Goal: Task Accomplishment & Management: Complete application form

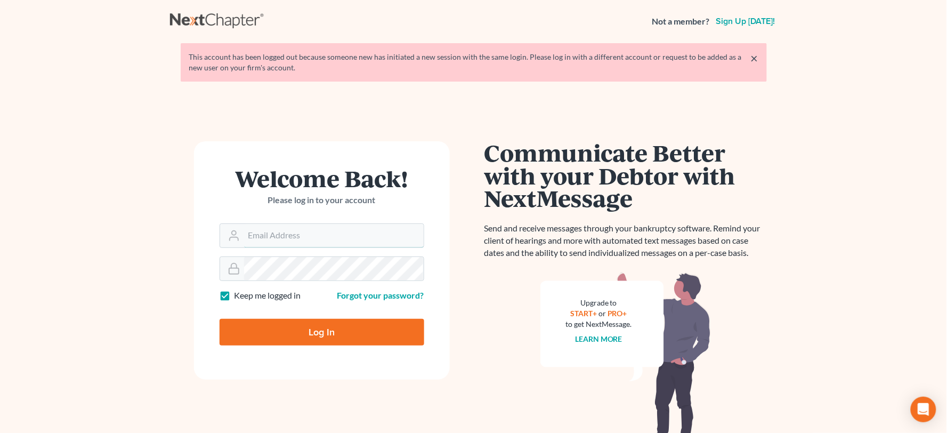
type input "[PERSON_NAME][EMAIL_ADDRESS][DOMAIN_NAME]"
click at [328, 337] on input "Log In" at bounding box center [321, 332] width 205 height 27
type input "Thinking..."
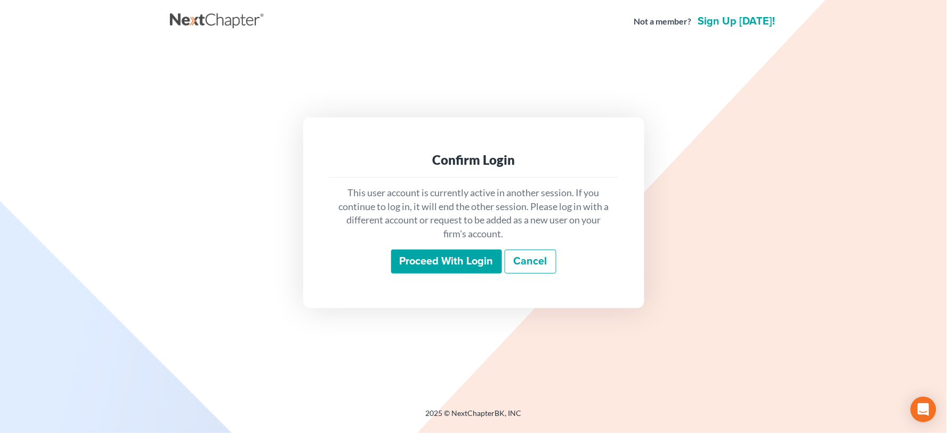
click at [458, 265] on input "Proceed with login" at bounding box center [446, 261] width 111 height 25
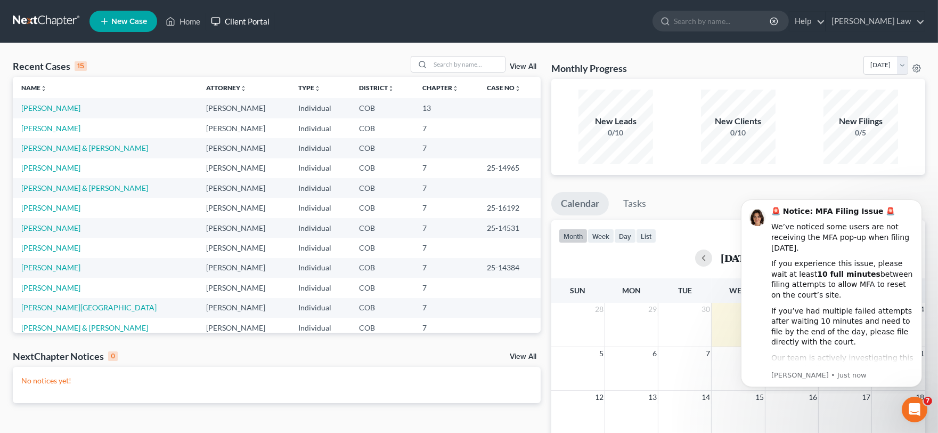
click at [249, 14] on link "Client Portal" at bounding box center [240, 21] width 69 height 19
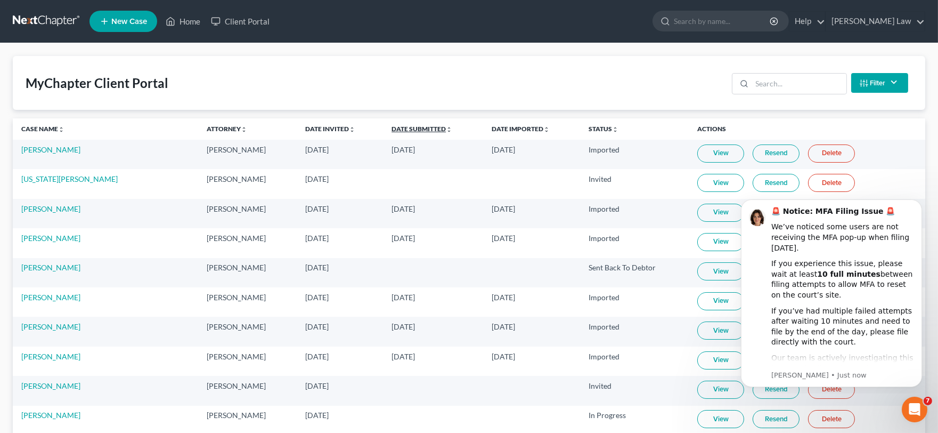
click at [394, 131] on link "Date Submitted unfold_more expand_more expand_less" at bounding box center [422, 129] width 61 height 8
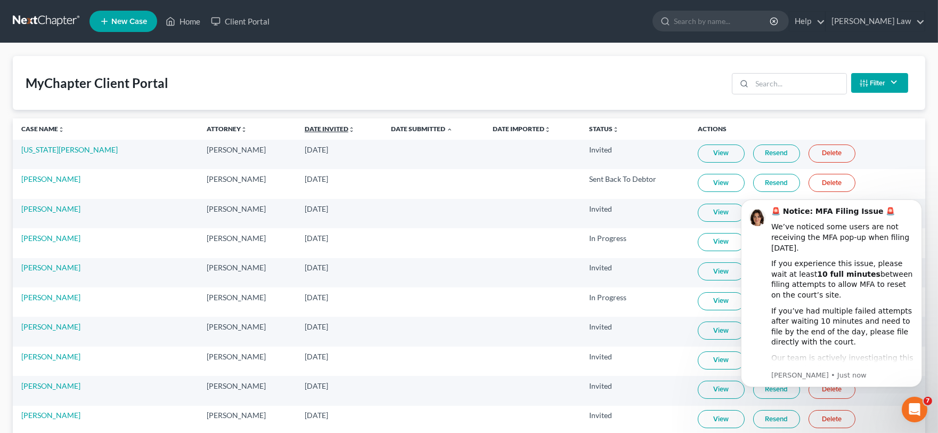
click at [305, 129] on link "Date Invited unfold_more expand_more expand_less" at bounding box center [330, 129] width 50 height 8
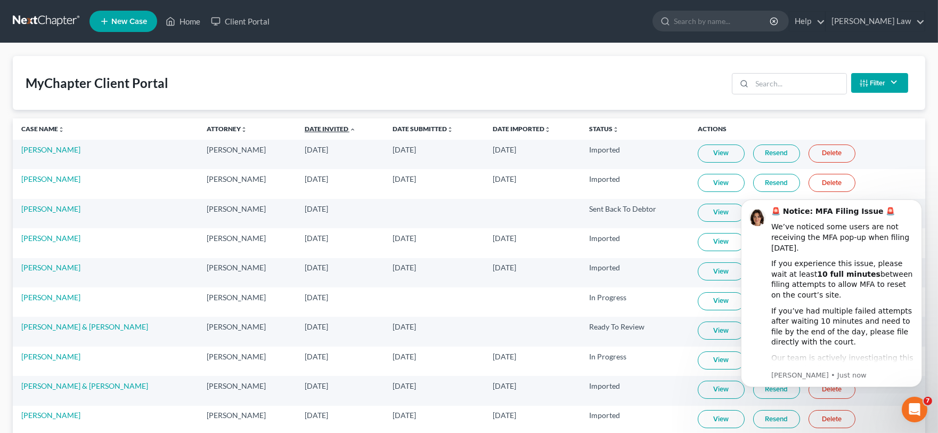
click at [305, 129] on link "Date Invited unfold_more expand_more expand_less" at bounding box center [330, 129] width 51 height 8
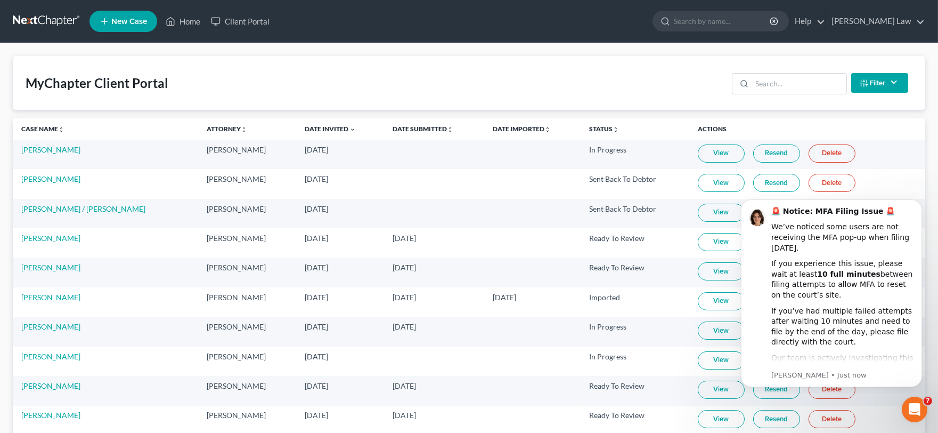
scroll to position [59, 0]
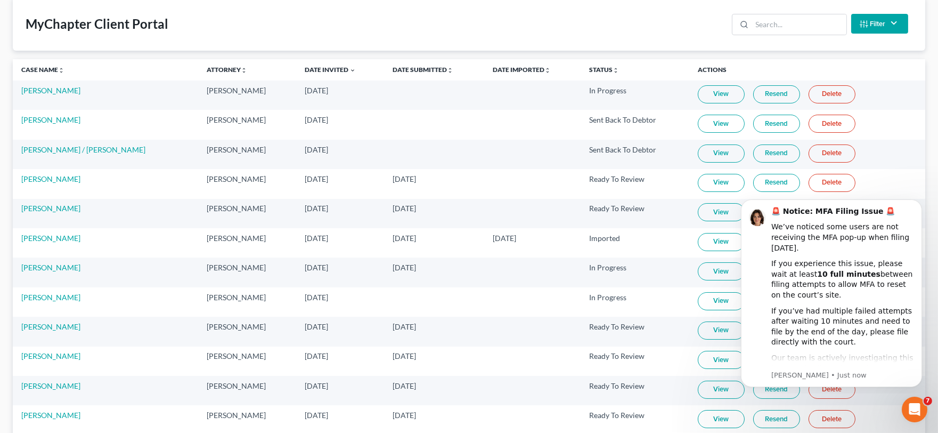
drag, startPoint x: 526, startPoint y: 184, endPoint x: 452, endPoint y: 153, distance: 80.7
click at [452, 153] on td at bounding box center [434, 154] width 100 height 29
click at [704, 158] on link "View" at bounding box center [721, 153] width 47 height 18
click at [912, 200] on button "Dismiss notification" at bounding box center [918, 202] width 14 height 14
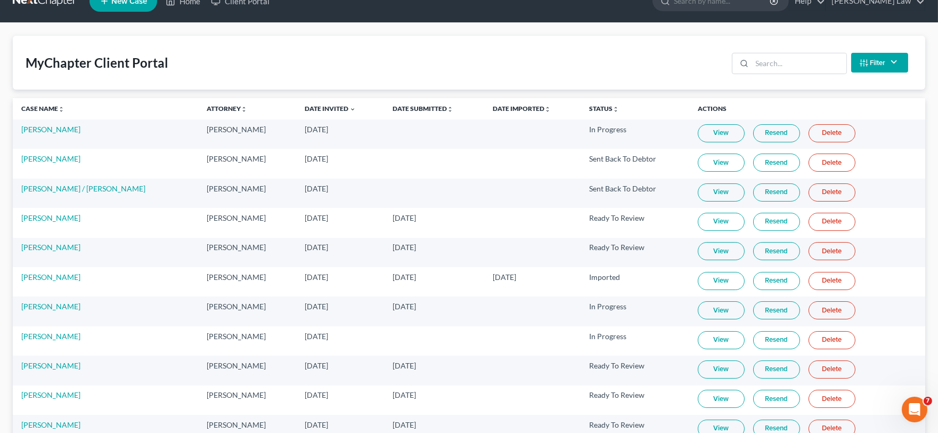
scroll to position [0, 0]
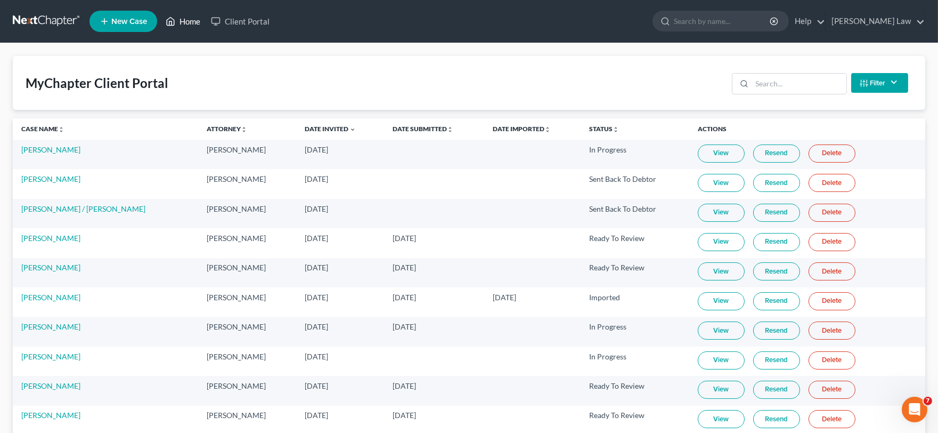
click at [193, 20] on link "Home" at bounding box center [182, 21] width 45 height 19
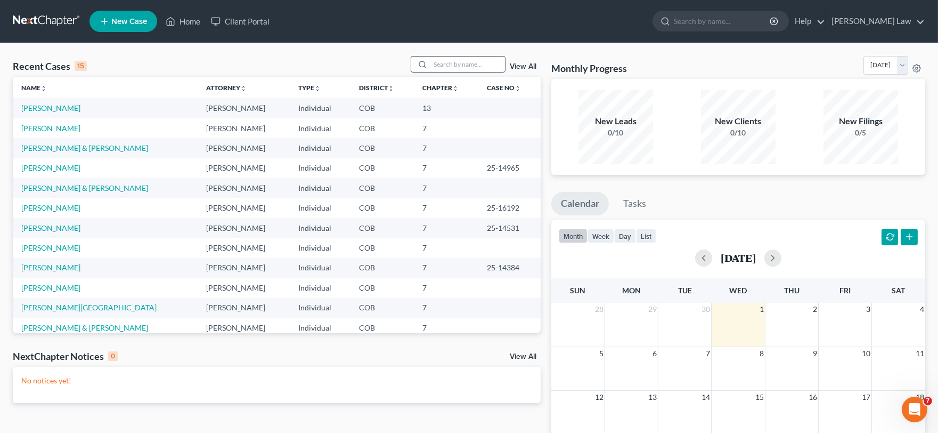
click at [455, 70] on input "search" at bounding box center [467, 63] width 75 height 15
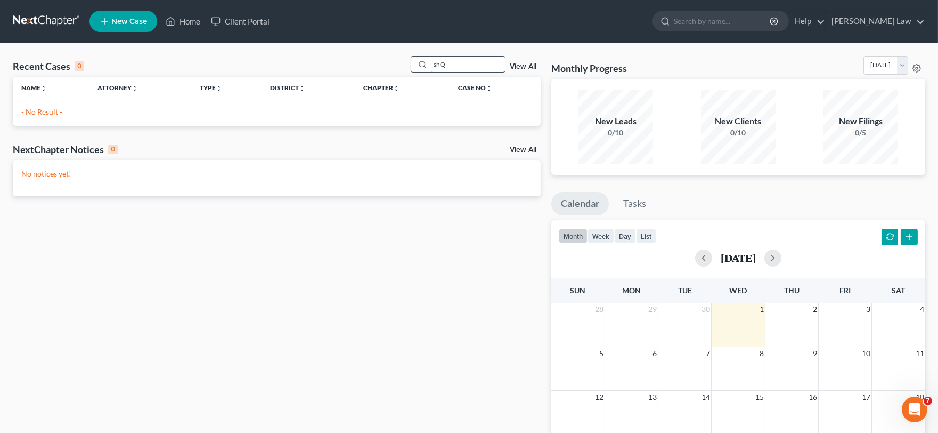
click at [477, 61] on input "shQ" at bounding box center [467, 63] width 75 height 15
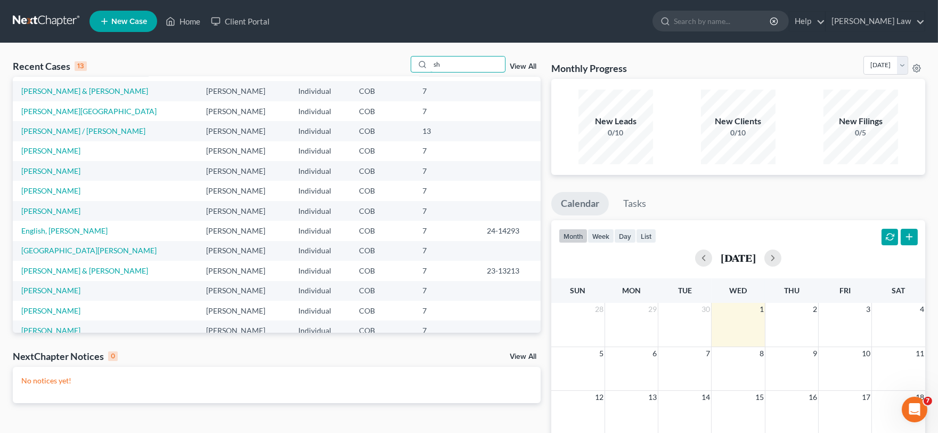
scroll to position [33, 0]
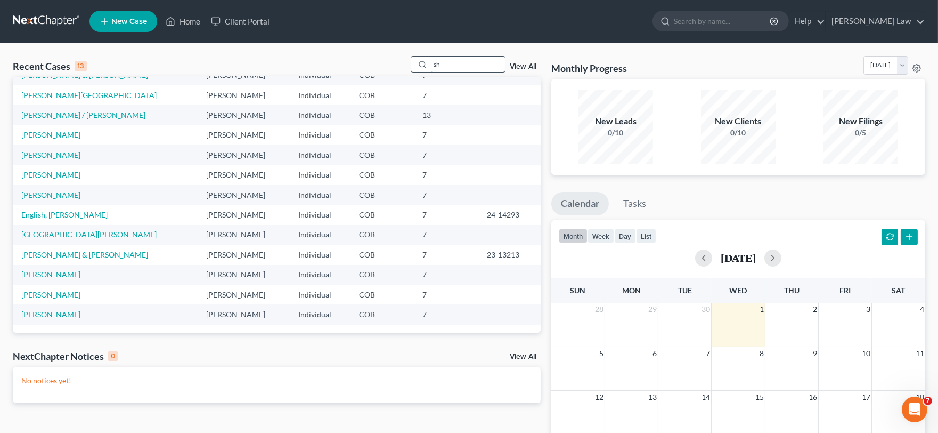
click at [454, 63] on input "sh" at bounding box center [467, 63] width 75 height 15
type input "s"
type input "[PERSON_NAME]"
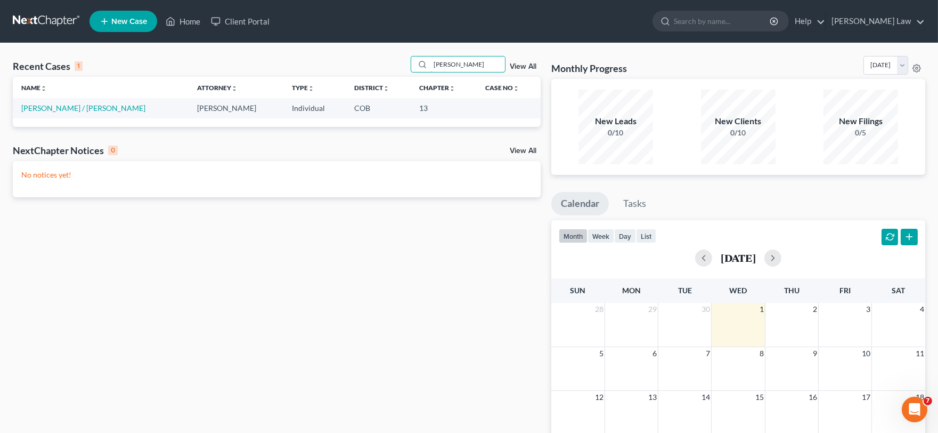
scroll to position [0, 0]
click at [60, 108] on link "[PERSON_NAME] / [PERSON_NAME]" at bounding box center [83, 107] width 124 height 9
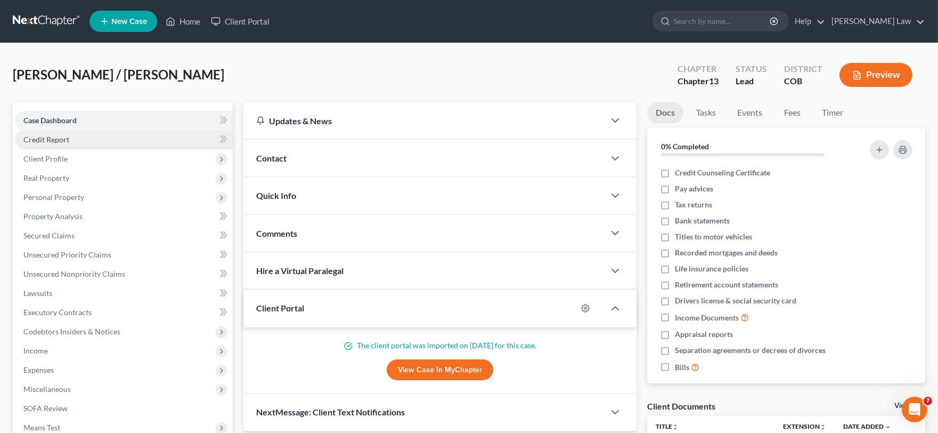
click at [82, 142] on link "Credit Report" at bounding box center [124, 139] width 218 height 19
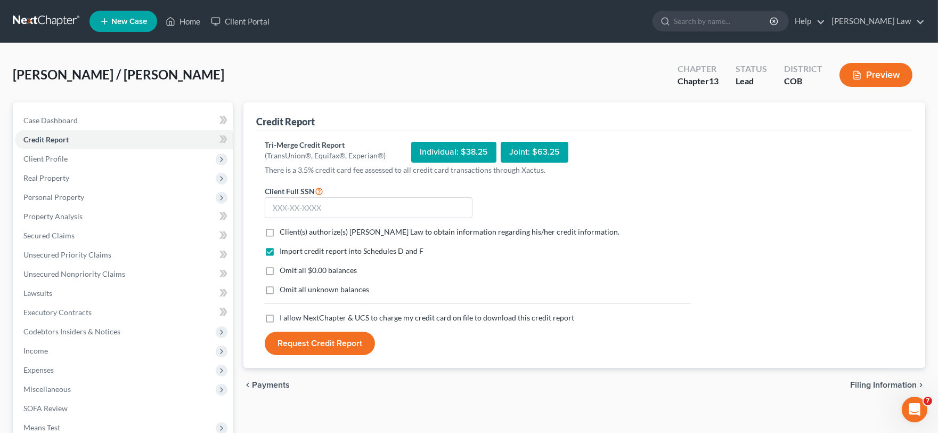
click at [262, 233] on div "Client(s) authorize(s) [PERSON_NAME] Law to obtain information regarding his/he…" at bounding box center [477, 231] width 437 height 11
click at [280, 233] on label "Client(s) authorize(s) [PERSON_NAME] Law to obtain information regarding his/he…" at bounding box center [450, 231] width 340 height 11
click at [284, 233] on input "Client(s) authorize(s) [PERSON_NAME] Law to obtain information regarding his/he…" at bounding box center [287, 229] width 7 height 7
checkbox input "true"
click at [280, 321] on label "I allow NextChapter & UCS to charge my credit card on file to download this cre…" at bounding box center [427, 317] width 295 height 11
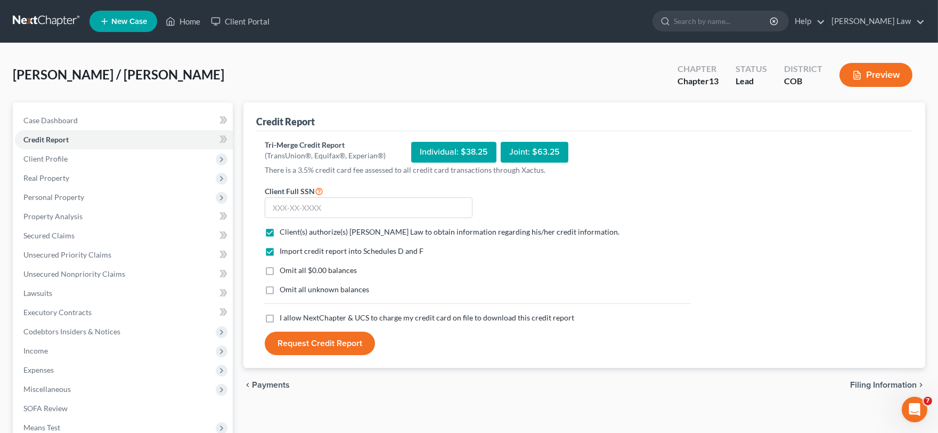
click at [284, 319] on input "I allow NextChapter & UCS to charge my credit card on file to download this cre…" at bounding box center [287, 315] width 7 height 7
checkbox input "true"
click at [380, 205] on input "text" at bounding box center [369, 207] width 208 height 21
type input "485-90-3925"
click at [328, 334] on button "Request Credit Report" at bounding box center [320, 342] width 110 height 23
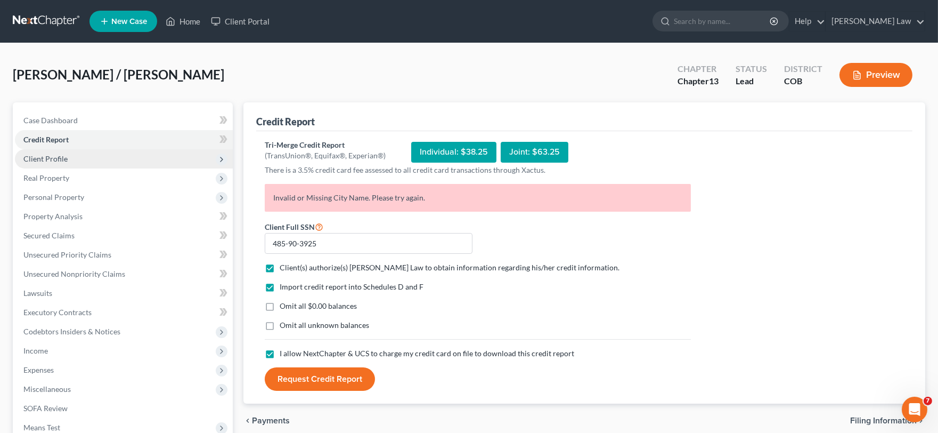
click at [56, 156] on span "Client Profile" at bounding box center [45, 158] width 44 height 9
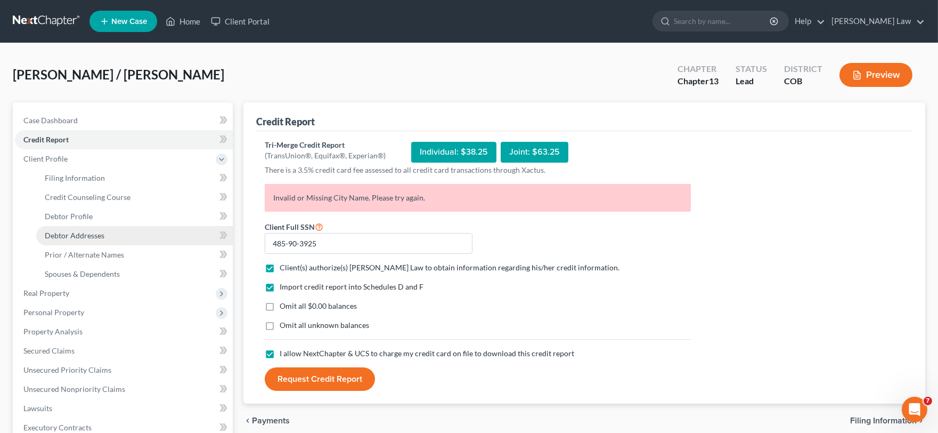
click at [82, 233] on span "Debtor Addresses" at bounding box center [75, 235] width 60 height 9
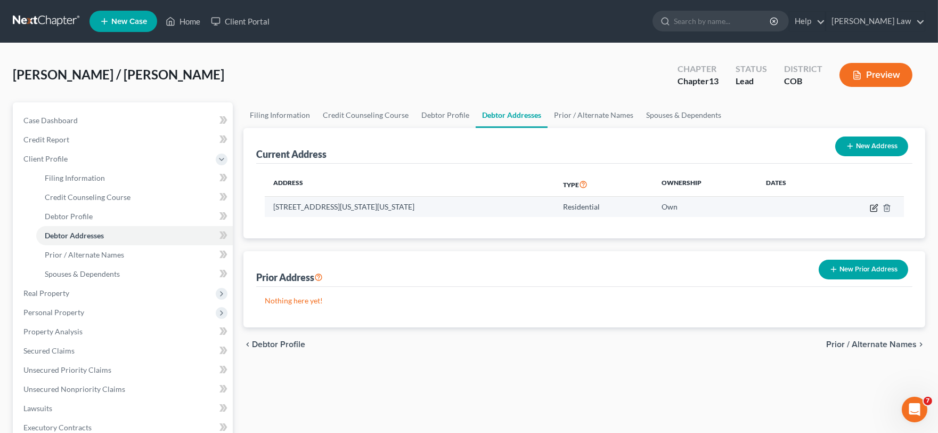
click at [874, 209] on icon "button" at bounding box center [874, 207] width 9 height 9
select select "5"
select select "0"
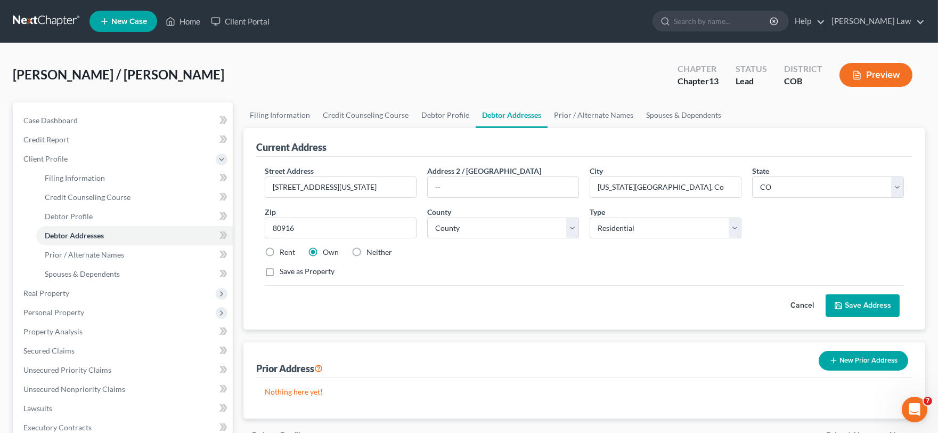
drag, startPoint x: 874, startPoint y: 209, endPoint x: 557, endPoint y: 286, distance: 325.5
click at [557, 286] on div "Cancel Save Address" at bounding box center [584, 300] width 639 height 31
click at [696, 194] on input "[US_STATE][GEOGRAPHIC_DATA], Co" at bounding box center [665, 187] width 151 height 20
type input "[US_STATE][GEOGRAPHIC_DATA]"
click at [844, 270] on div "Save as Property" at bounding box center [584, 271] width 639 height 11
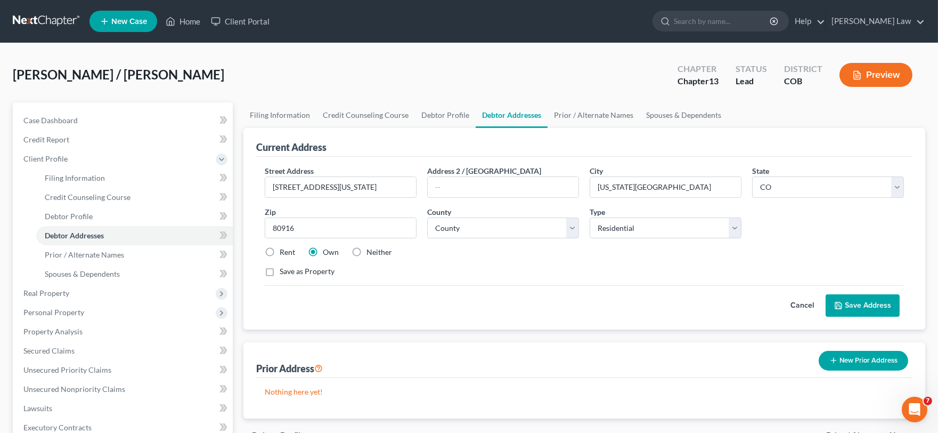
click at [862, 316] on button "Save Address" at bounding box center [863, 305] width 74 height 22
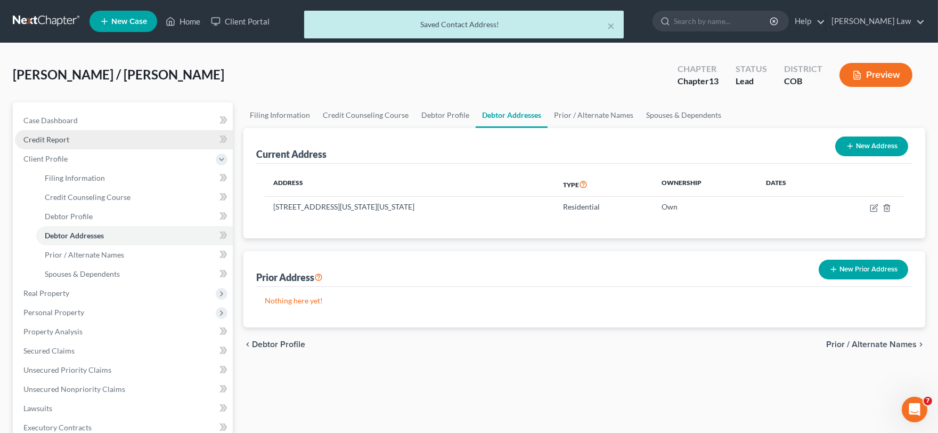
click at [48, 134] on link "Credit Report" at bounding box center [124, 139] width 218 height 19
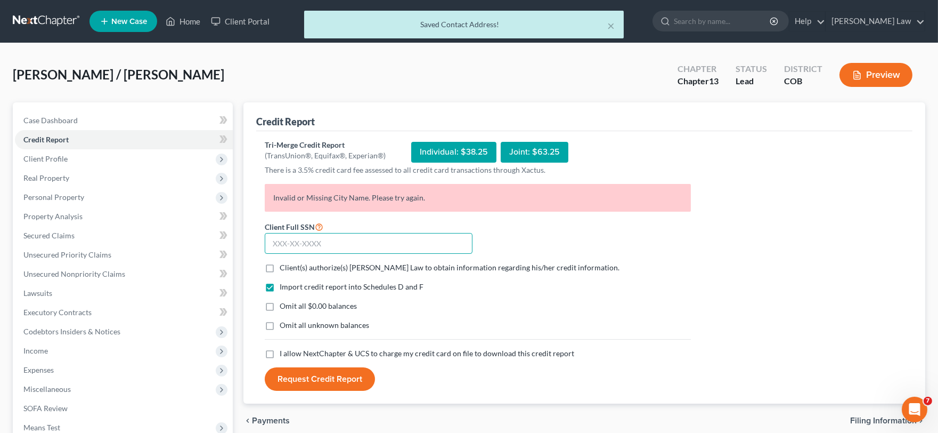
click at [336, 241] on input "text" at bounding box center [369, 243] width 208 height 21
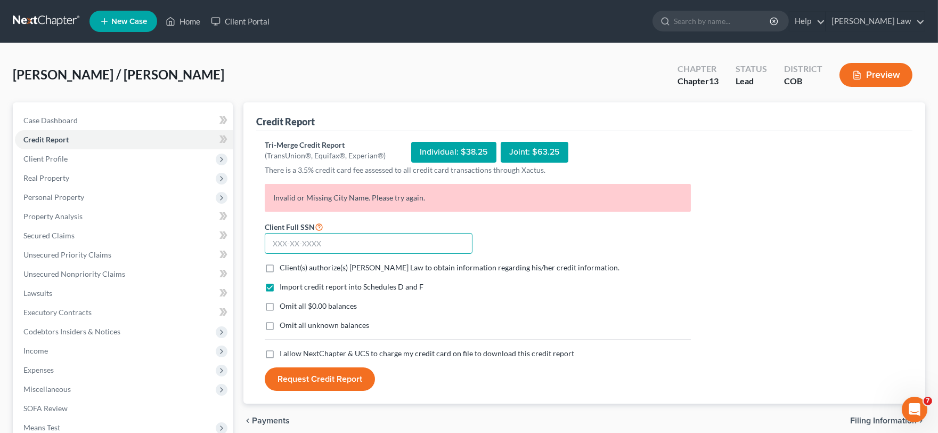
click at [312, 251] on input "text" at bounding box center [369, 243] width 208 height 21
type input "485-90-3925"
click at [280, 262] on label "Client(s) authorize(s) [PERSON_NAME] Law to obtain information regarding his/he…" at bounding box center [450, 267] width 340 height 11
click at [284, 262] on input "Client(s) authorize(s) [PERSON_NAME] Law to obtain information regarding his/he…" at bounding box center [287, 265] width 7 height 7
checkbox input "true"
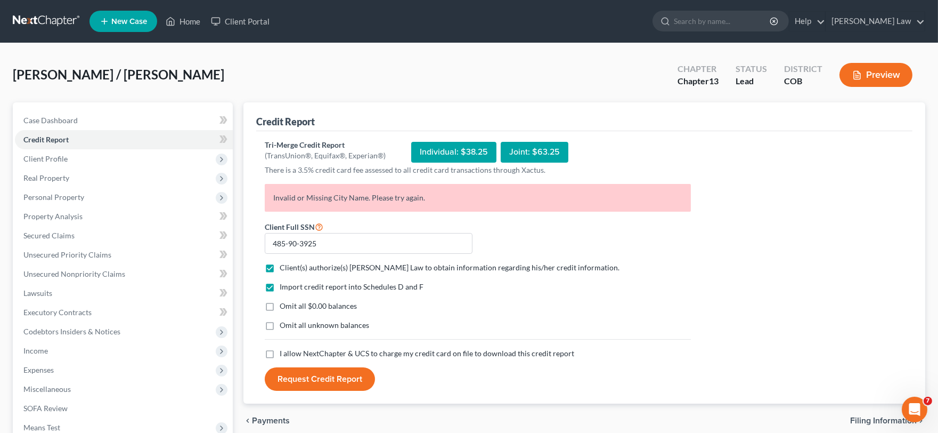
click at [280, 354] on label "I allow NextChapter & UCS to charge my credit card on file to download this cre…" at bounding box center [427, 353] width 295 height 11
click at [284, 354] on input "I allow NextChapter & UCS to charge my credit card on file to download this cre…" at bounding box center [287, 351] width 7 height 7
checkbox input "true"
click at [296, 367] on button "Request Credit Report" at bounding box center [320, 378] width 110 height 23
click at [64, 150] on span "Client Profile" at bounding box center [124, 158] width 218 height 19
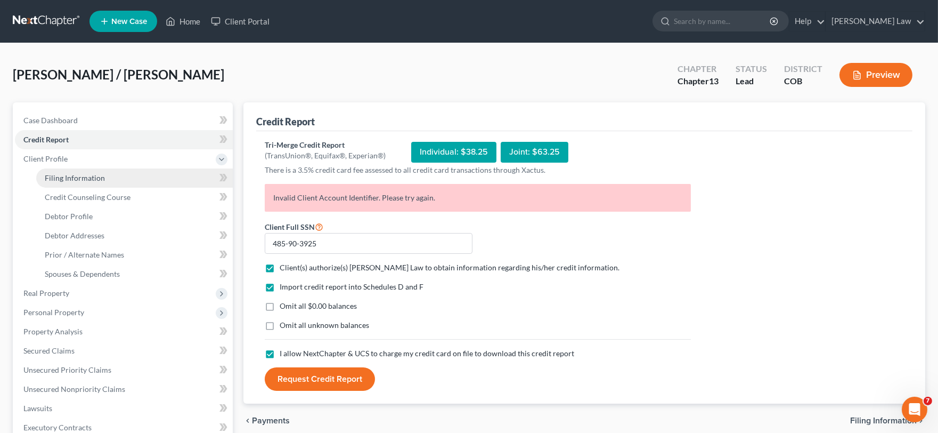
click at [70, 182] on link "Filing Information" at bounding box center [134, 177] width 197 height 19
select select "1"
select select "0"
select select "3"
select select "5"
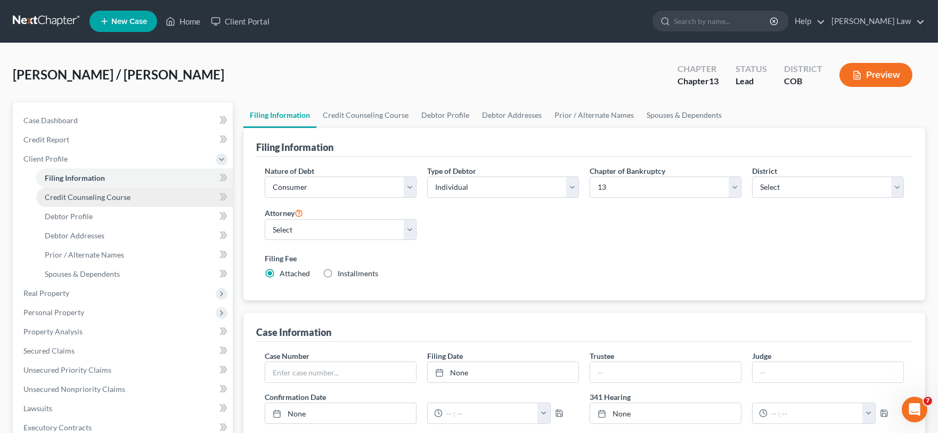
click at [87, 196] on span "Credit Counseling Course" at bounding box center [88, 196] width 86 height 9
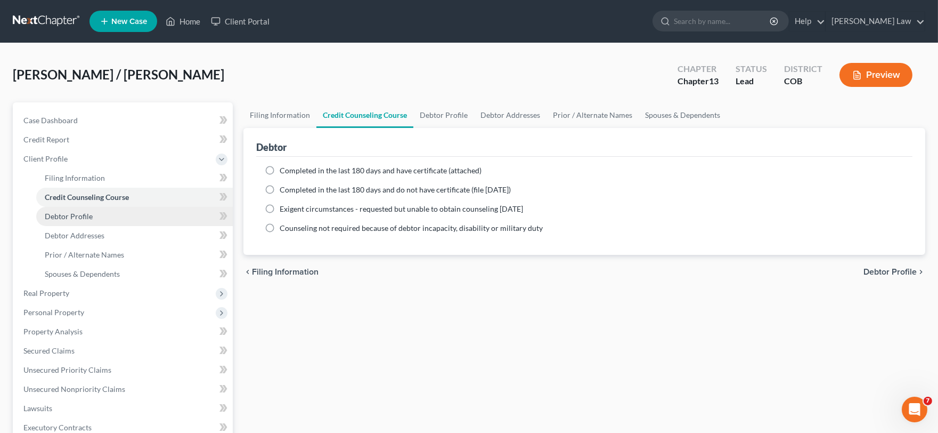
click at [87, 211] on span "Debtor Profile" at bounding box center [69, 215] width 48 height 9
select select "4"
select select "0"
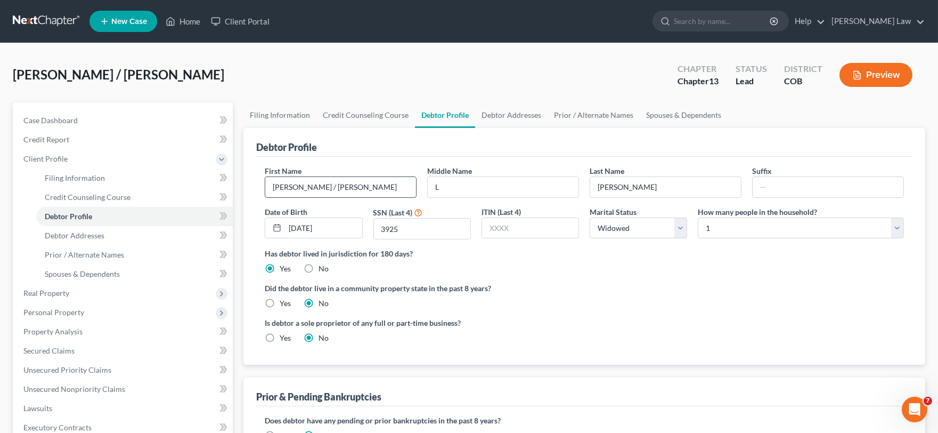
drag, startPoint x: 345, startPoint y: 180, endPoint x: 336, endPoint y: 181, distance: 9.2
click at [337, 180] on input "[PERSON_NAME] / [PERSON_NAME]" at bounding box center [340, 187] width 151 height 20
type input "[PERSON_NAME]"
click at [77, 141] on link "Credit Report" at bounding box center [124, 139] width 218 height 19
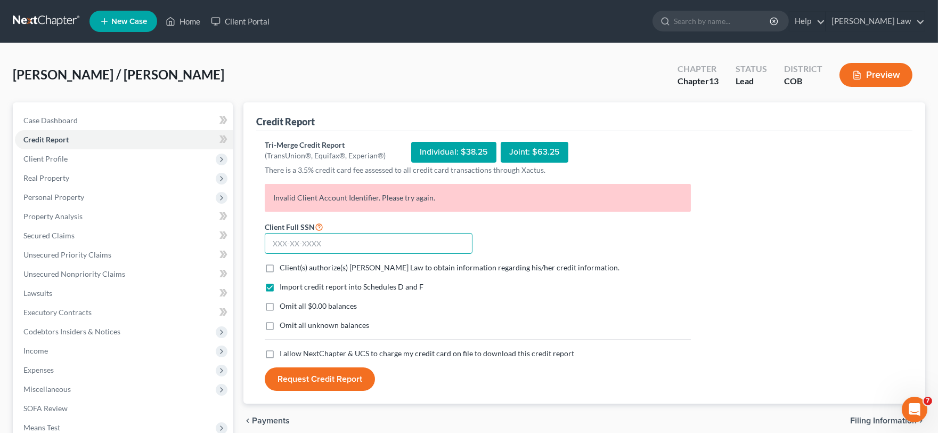
click at [327, 245] on input "text" at bounding box center [369, 243] width 208 height 21
type input "485-90-3925"
click at [280, 265] on label "Client(s) authorize(s) [PERSON_NAME] Law to obtain information regarding his/he…" at bounding box center [450, 267] width 340 height 11
click at [284, 265] on input "Client(s) authorize(s) [PERSON_NAME] Law to obtain information regarding his/he…" at bounding box center [287, 265] width 7 height 7
checkbox input "true"
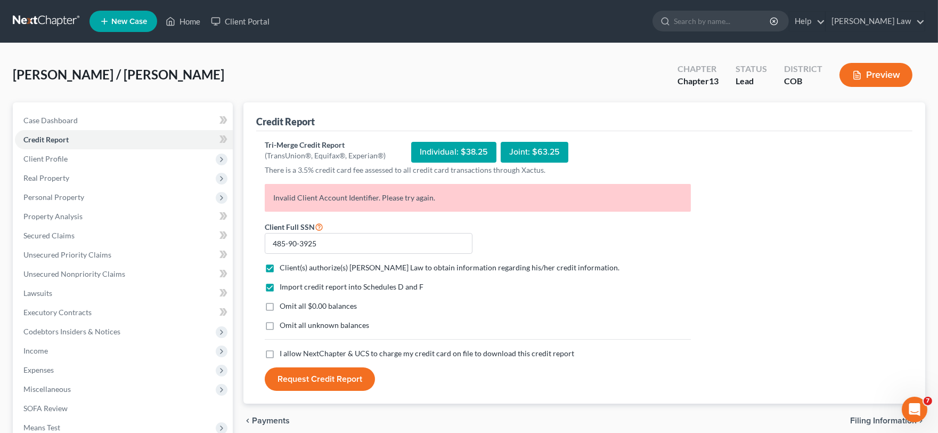
click at [280, 354] on label "I allow NextChapter & UCS to charge my credit card on file to download this cre…" at bounding box center [427, 353] width 295 height 11
click at [284, 354] on input "I allow NextChapter & UCS to charge my credit card on file to download this cre…" at bounding box center [287, 351] width 7 height 7
checkbox input "true"
click at [339, 382] on button "Request Credit Report" at bounding box center [320, 378] width 110 height 23
click at [35, 116] on span "Case Dashboard" at bounding box center [50, 120] width 54 height 9
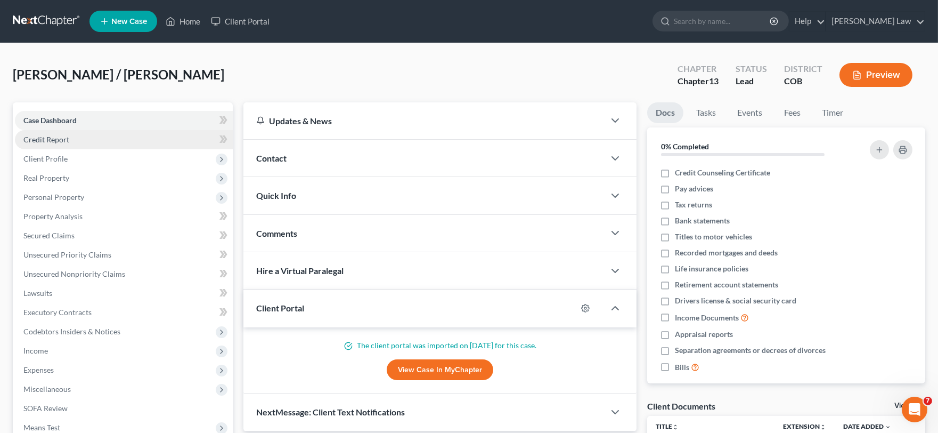
click at [54, 148] on link "Credit Report" at bounding box center [124, 139] width 218 height 19
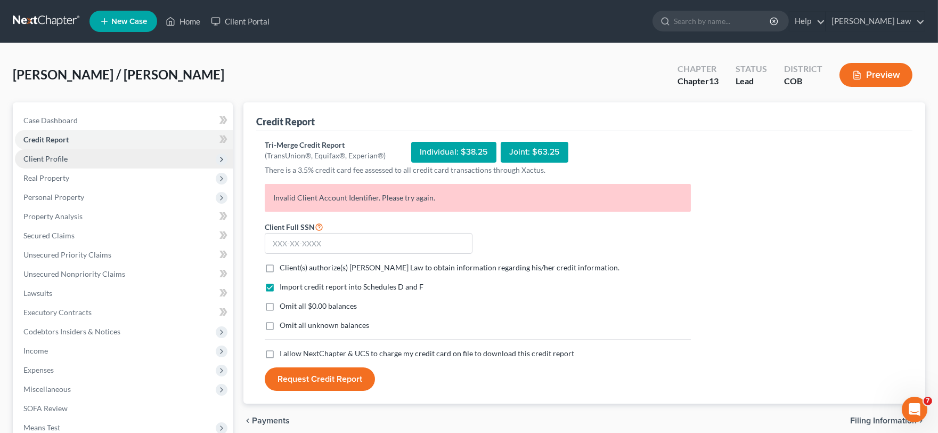
click at [57, 161] on span "Client Profile" at bounding box center [45, 158] width 44 height 9
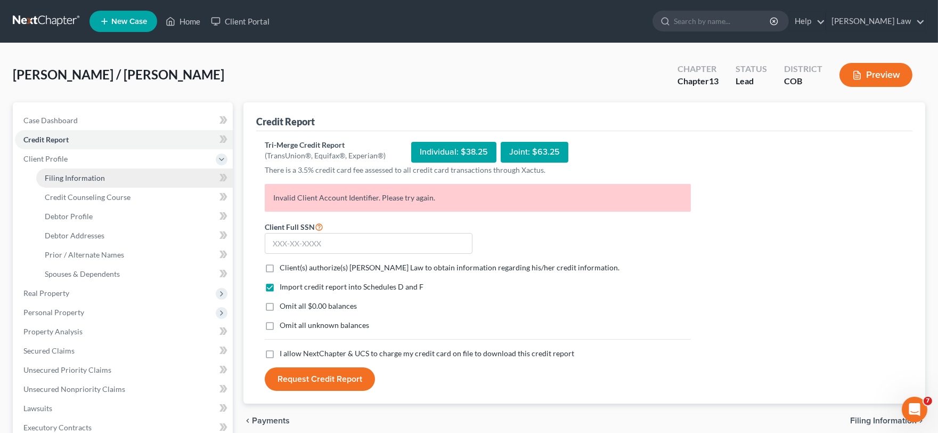
click at [61, 182] on link "Filing Information" at bounding box center [134, 177] width 197 height 19
select select "1"
select select "0"
select select "3"
select select "11"
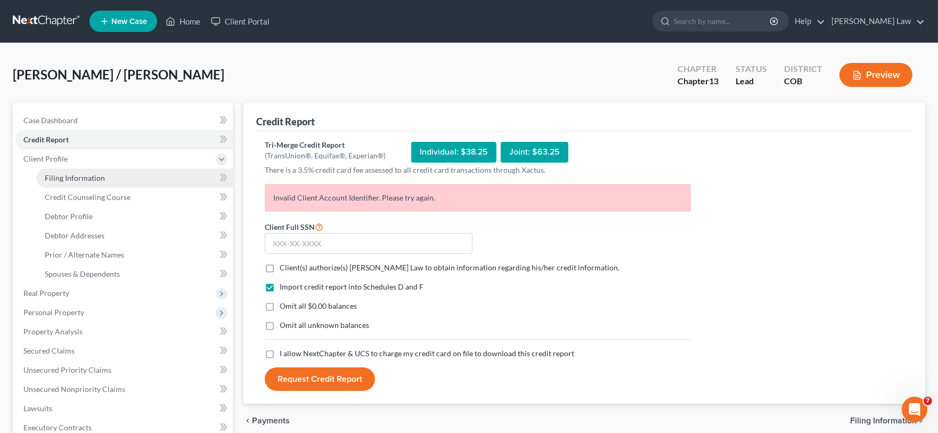
select select "0"
select select "5"
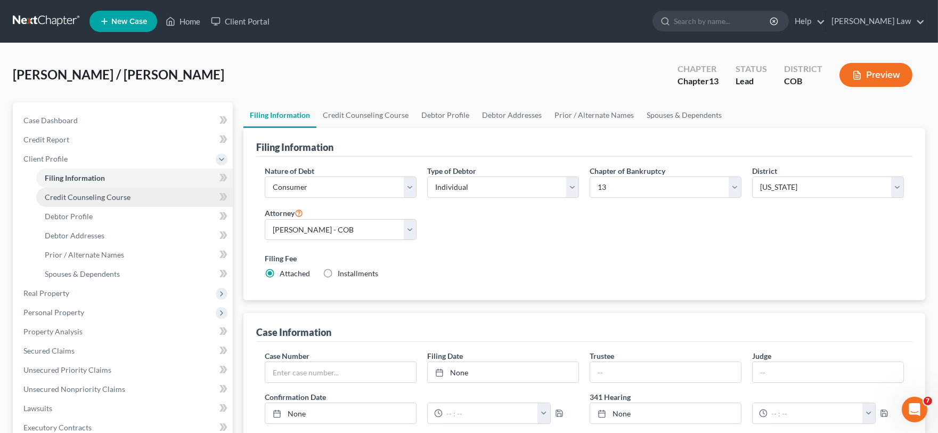
click at [80, 203] on link "Credit Counseling Course" at bounding box center [134, 197] width 197 height 19
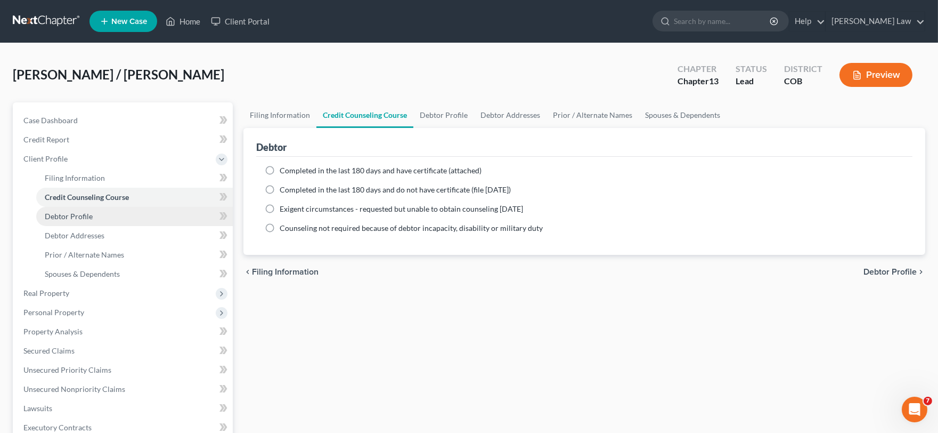
click at [129, 219] on link "Debtor Profile" at bounding box center [134, 216] width 197 height 19
select select "4"
select select "0"
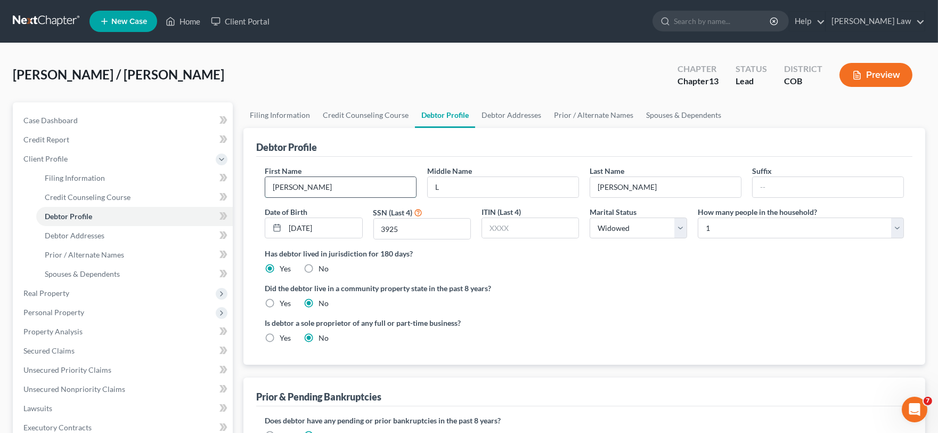
click at [356, 188] on input "[PERSON_NAME]" at bounding box center [340, 187] width 151 height 20
drag, startPoint x: 297, startPoint y: 184, endPoint x: 78, endPoint y: 186, distance: 219.5
click at [78, 186] on div "Petition Navigation Case Dashboard Payments Invoices Payments Payments Credit R…" at bounding box center [468, 381] width 923 height 558
type input "[PERSON_NAME]"
click at [654, 183] on input "[PERSON_NAME]" at bounding box center [665, 187] width 151 height 20
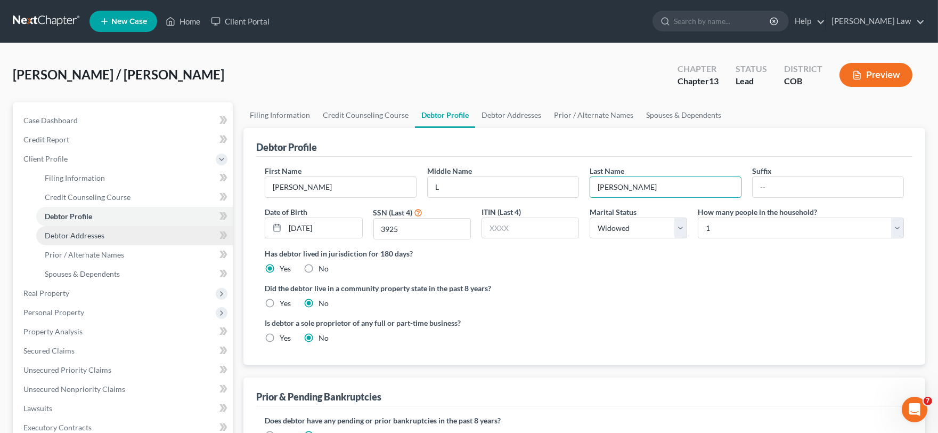
click at [121, 230] on link "Debtor Addresses" at bounding box center [134, 235] width 197 height 19
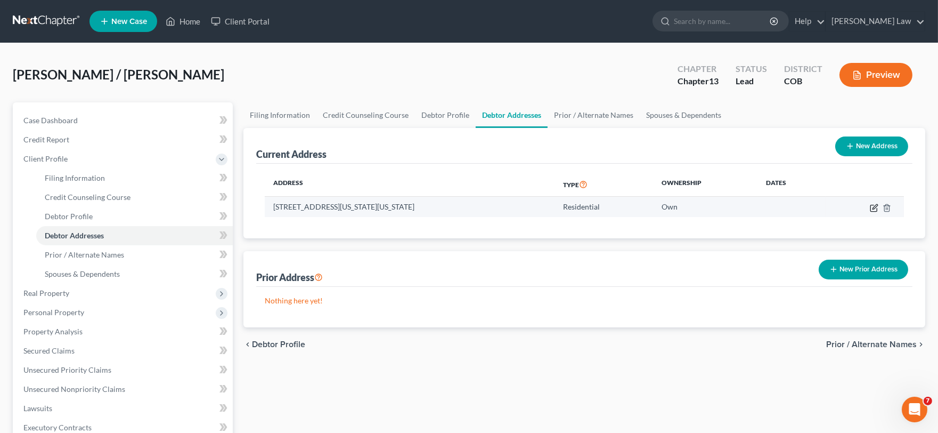
click at [876, 206] on icon "button" at bounding box center [875, 206] width 5 height 5
select select "5"
select select "20"
select select "0"
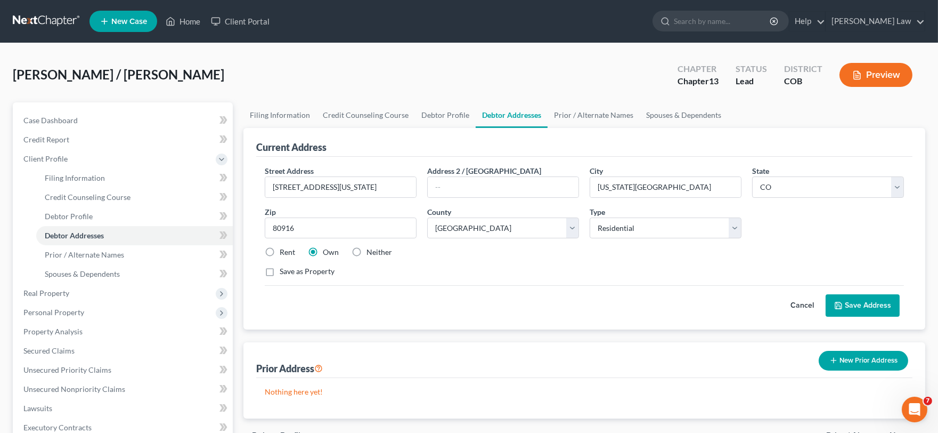
click at [321, 199] on div "Street Address * [STREET_ADDRESS][US_STATE] Address [STREET_ADDRESS] * [US_STAT…" at bounding box center [584, 225] width 650 height 120
drag, startPoint x: 319, startPoint y: 189, endPoint x: 450, endPoint y: 184, distance: 131.2
click at [450, 184] on div "Street Address * [STREET_ADDRESS][US_STATE] Address [STREET_ADDRESS] * [US_STAT…" at bounding box center [584, 225] width 650 height 120
type input "[STREET_ADDRESS]"
drag, startPoint x: 590, startPoint y: 327, endPoint x: 593, endPoint y: 332, distance: 6.2
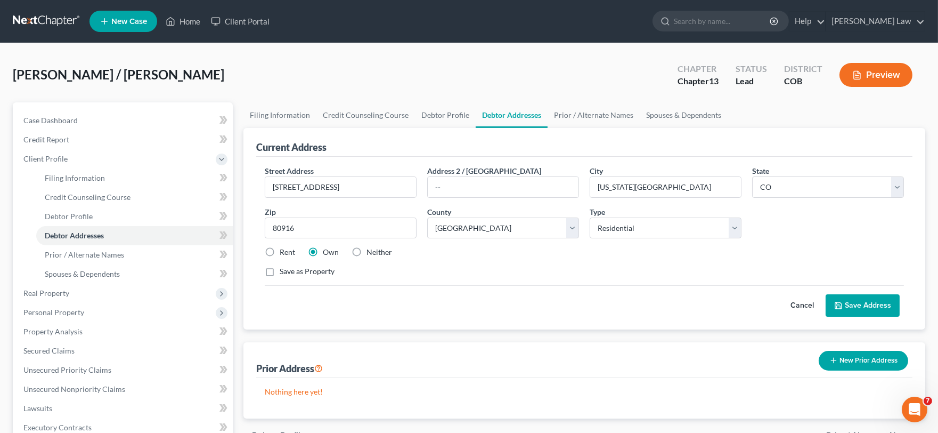
click at [593, 327] on div "Street Address * [STREET_ADDRESS] * [US_STATE][GEOGRAPHIC_DATA] * State [US_STA…" at bounding box center [584, 243] width 656 height 173
click at [867, 297] on button "Save Address" at bounding box center [863, 305] width 74 height 22
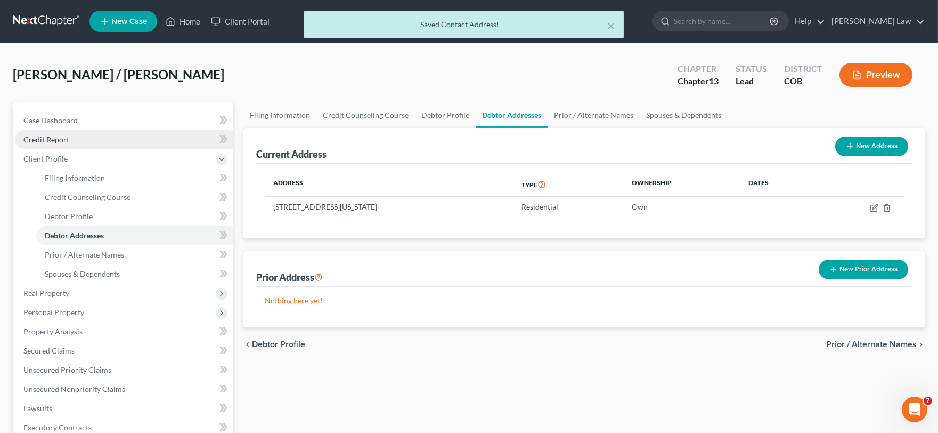
click at [81, 135] on link "Credit Report" at bounding box center [124, 139] width 218 height 19
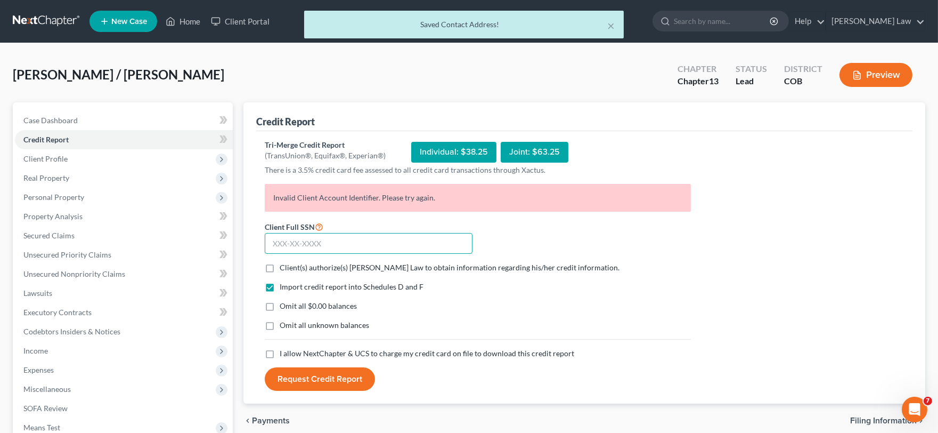
click at [313, 250] on input "text" at bounding box center [369, 243] width 208 height 21
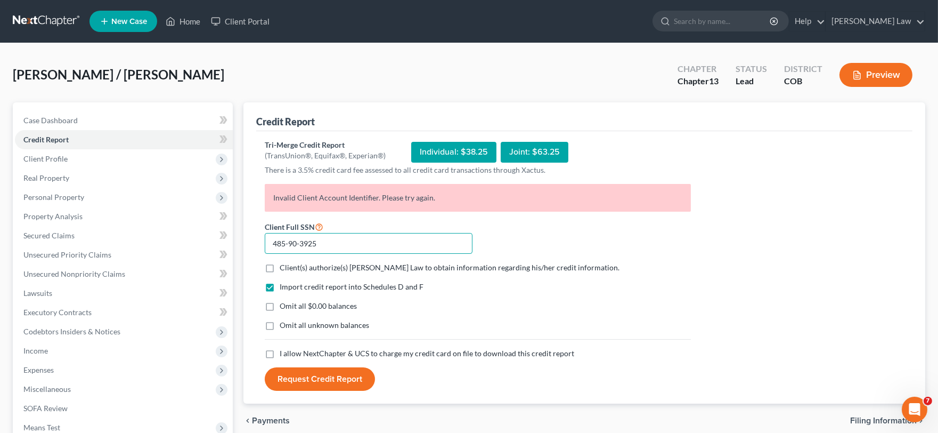
type input "485-90-3925"
click at [291, 261] on form "Client Full SSN * 485-90-3925 Client(s) authorize(s) [PERSON_NAME] Law to obtai…" at bounding box center [477, 305] width 437 height 171
click at [291, 263] on span "Client(s) authorize(s) [PERSON_NAME] Law to obtain information regarding his/he…" at bounding box center [450, 267] width 340 height 9
click at [291, 263] on input "Client(s) authorize(s) [PERSON_NAME] Law to obtain information regarding his/he…" at bounding box center [287, 265] width 7 height 7
checkbox input "true"
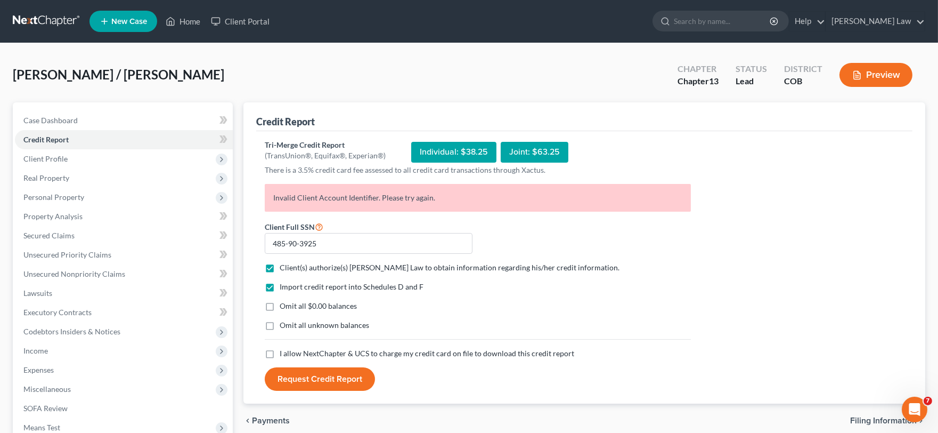
click at [280, 352] on label "I allow NextChapter & UCS to charge my credit card on file to download this cre…" at bounding box center [427, 353] width 295 height 11
click at [284, 352] on input "I allow NextChapter & UCS to charge my credit card on file to download this cre…" at bounding box center [287, 351] width 7 height 7
checkbox input "true"
click at [313, 370] on button "Request Credit Report" at bounding box center [320, 378] width 110 height 23
click at [99, 165] on span "Client Profile" at bounding box center [124, 158] width 218 height 19
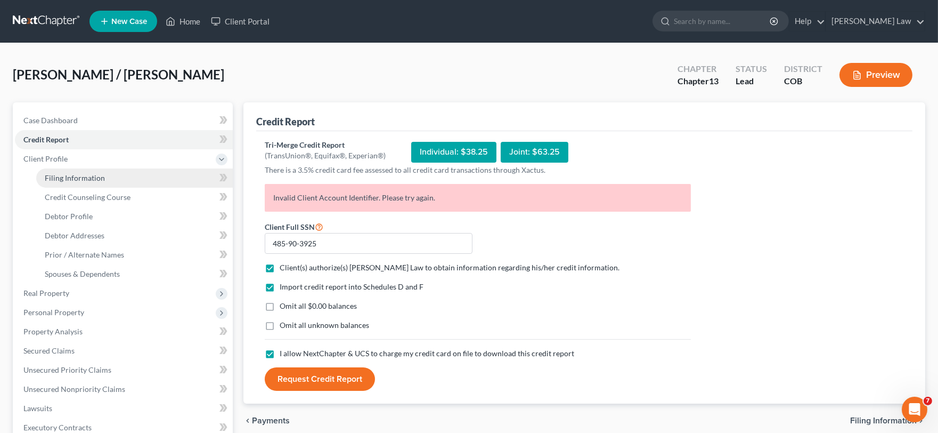
click at [87, 176] on span "Filing Information" at bounding box center [75, 177] width 60 height 9
select select "1"
select select "0"
select select "3"
select select "11"
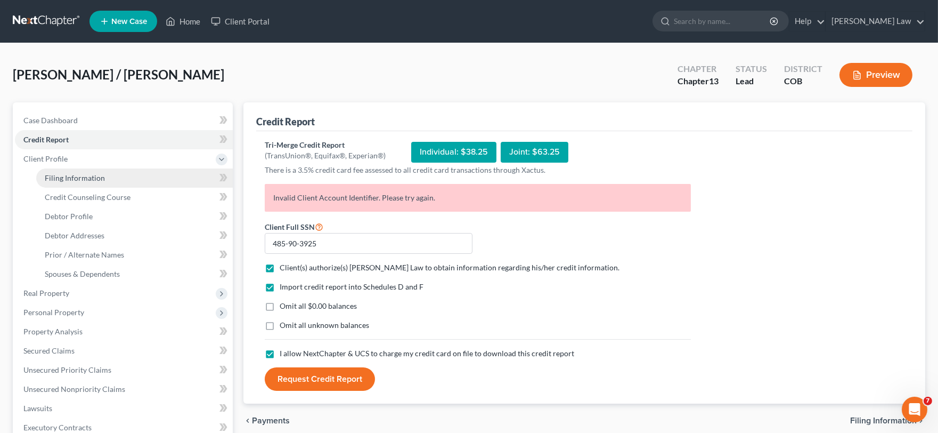
select select "0"
select select "5"
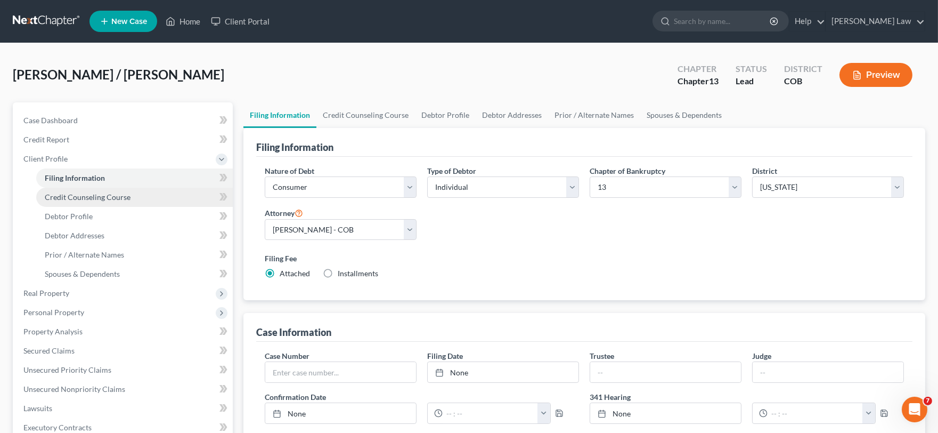
click at [104, 200] on span "Credit Counseling Course" at bounding box center [88, 196] width 86 height 9
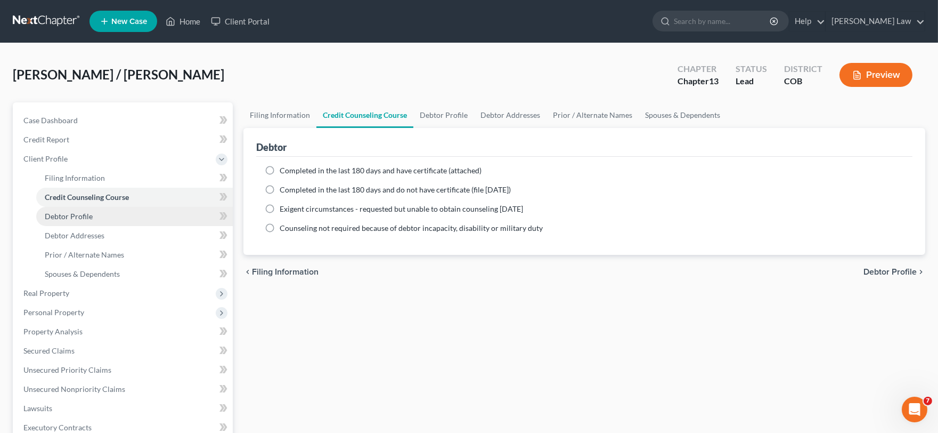
click at [100, 221] on link "Debtor Profile" at bounding box center [134, 216] width 197 height 19
select select "4"
select select "0"
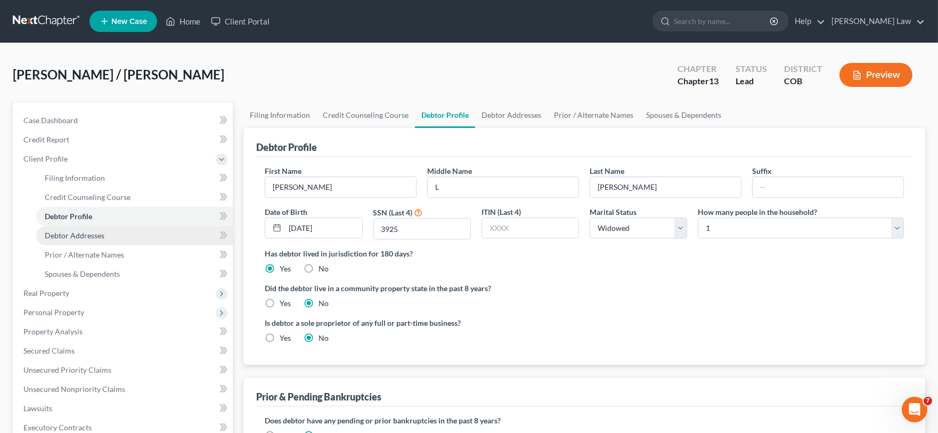
click at [86, 237] on span "Debtor Addresses" at bounding box center [75, 235] width 60 height 9
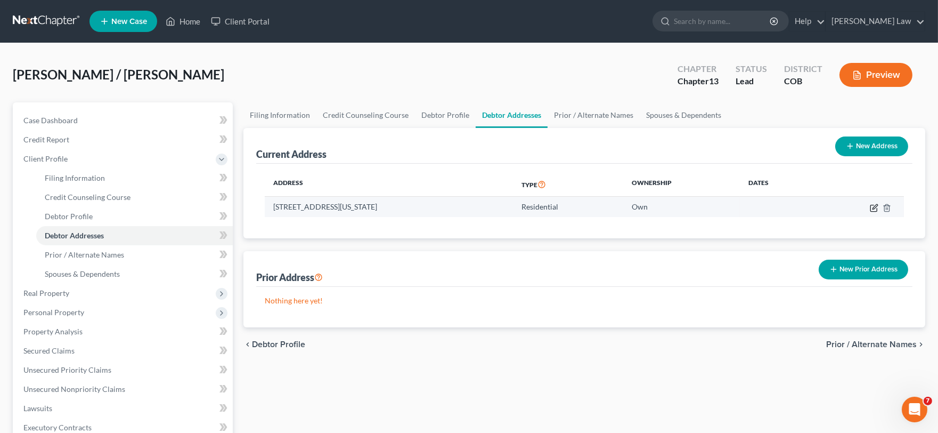
click at [870, 208] on icon "button" at bounding box center [874, 207] width 9 height 9
select select "5"
select select "20"
select select "0"
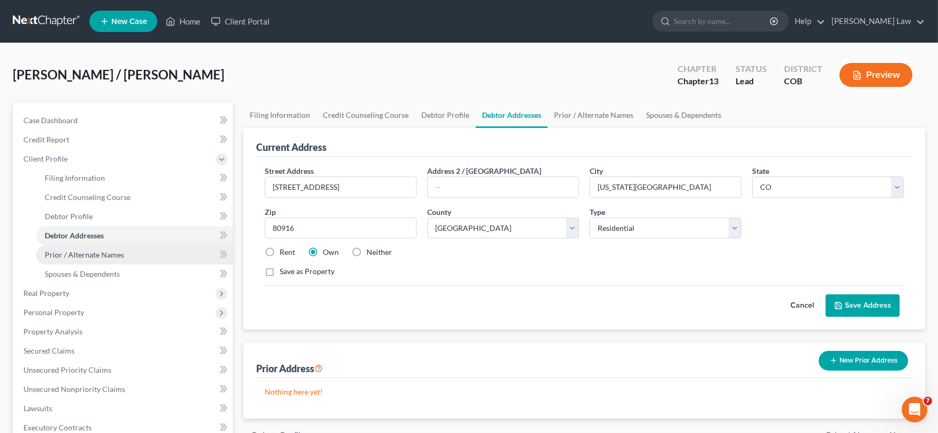
click at [82, 262] on link "Prior / Alternate Names" at bounding box center [134, 254] width 197 height 19
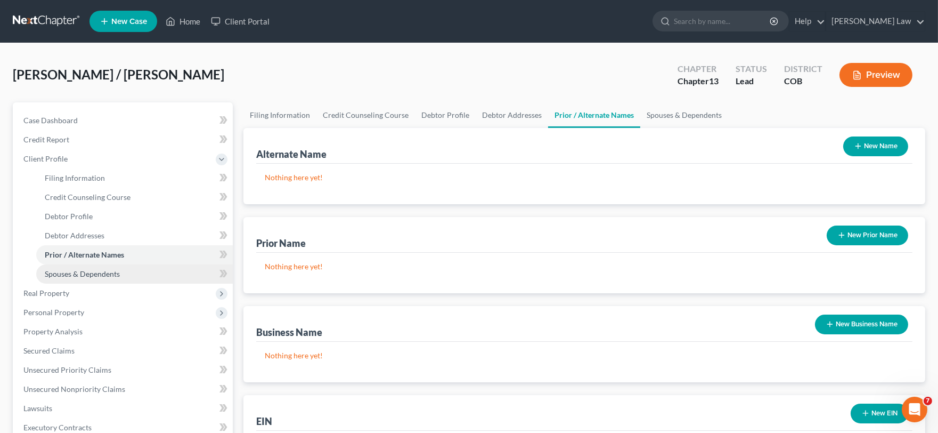
click at [86, 271] on span "Spouses & Dependents" at bounding box center [82, 273] width 75 height 9
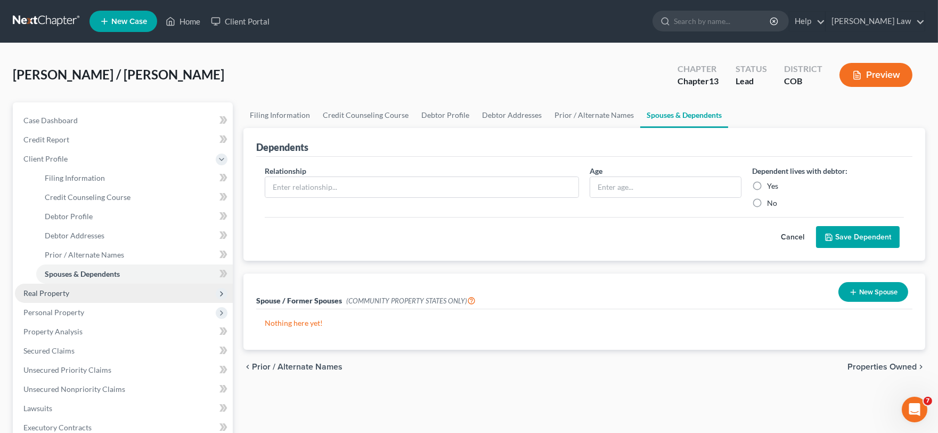
click at [85, 283] on span "Real Property" at bounding box center [124, 292] width 218 height 19
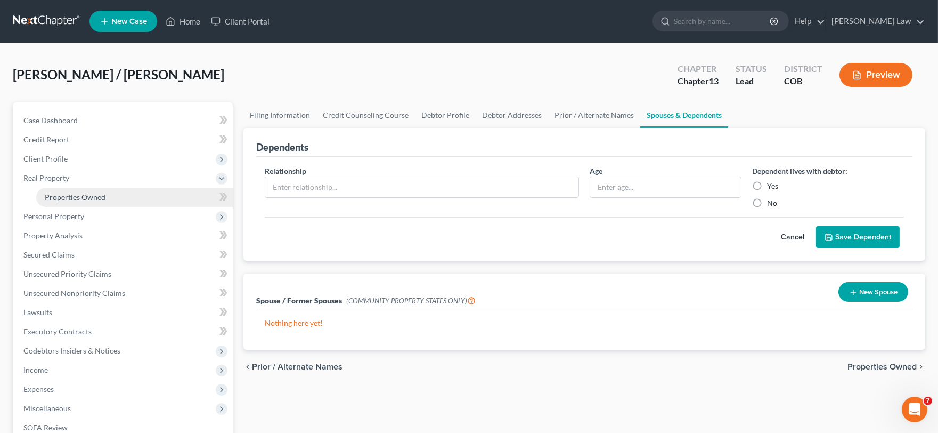
click at [88, 197] on span "Properties Owned" at bounding box center [75, 196] width 61 height 9
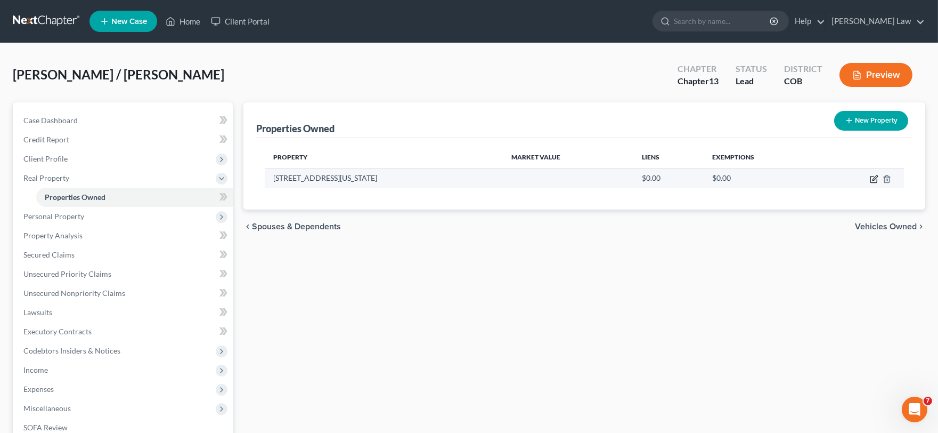
click at [875, 177] on icon "button" at bounding box center [874, 179] width 9 height 9
select select "5"
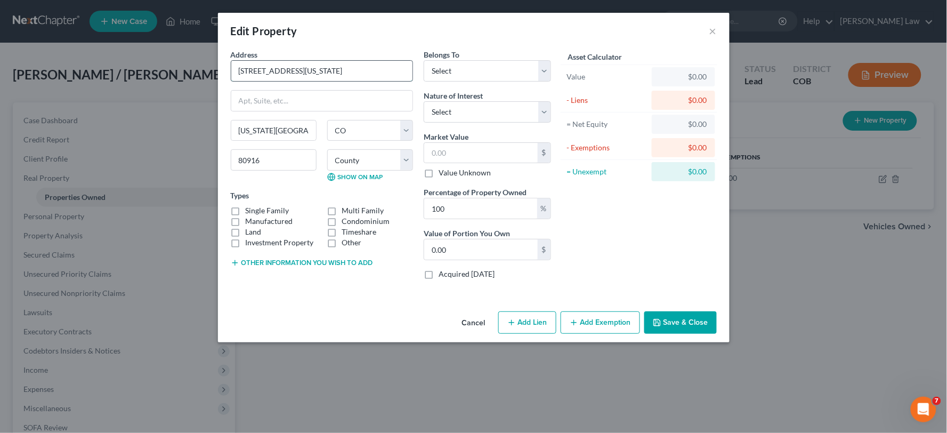
drag, startPoint x: 400, startPoint y: 70, endPoint x: 285, endPoint y: 68, distance: 115.1
click at [285, 68] on input "[STREET_ADDRESS][US_STATE]" at bounding box center [321, 71] width 181 height 20
type input "[STREET_ADDRESS]"
click at [310, 176] on div "80916" at bounding box center [273, 165] width 96 height 32
drag, startPoint x: 307, startPoint y: 133, endPoint x: 296, endPoint y: 128, distance: 12.9
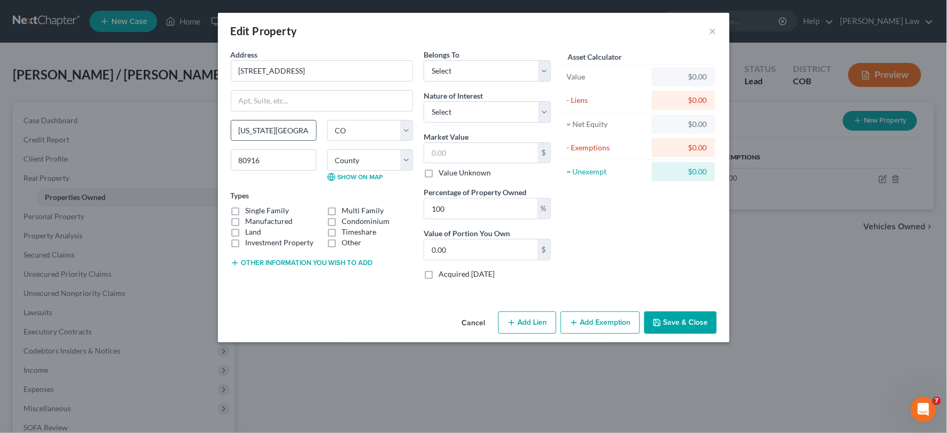
click at [296, 128] on input "[US_STATE][GEOGRAPHIC_DATA], Co" at bounding box center [273, 130] width 85 height 20
type input "[US_STATE][GEOGRAPHIC_DATA]"
click at [670, 247] on div "Asset Calculator Value $0.00 - Liens $0.00 = Net Equity $0.00 - Exemptions $0.0…" at bounding box center [639, 168] width 166 height 239
click at [686, 317] on button "Save & Close" at bounding box center [680, 322] width 72 height 22
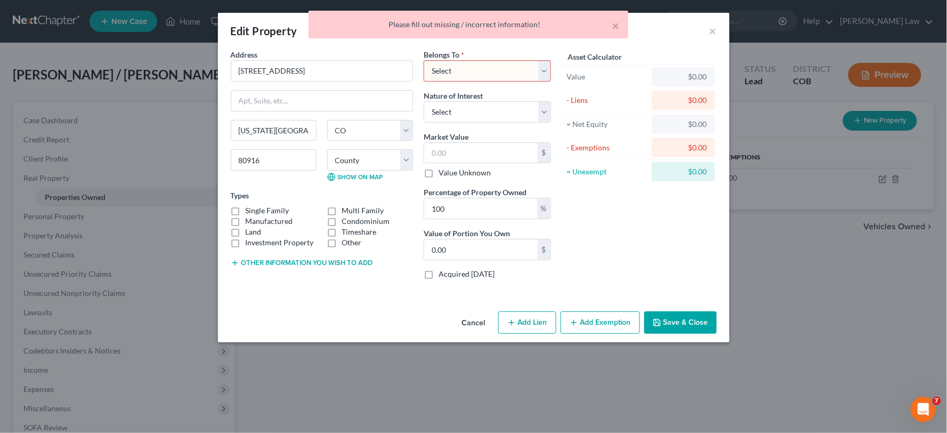
click at [494, 71] on select "Select Debtor 1 Only Debtor 2 Only Debtor 1 And Debtor 2 Only At Least One Of T…" at bounding box center [487, 70] width 127 height 21
select select "0"
click at [424, 60] on select "Select Debtor 1 Only Debtor 2 Only Debtor 1 And Debtor 2 Only At Least One Of T…" at bounding box center [487, 70] width 127 height 21
click at [685, 322] on button "Save & Close" at bounding box center [680, 322] width 72 height 22
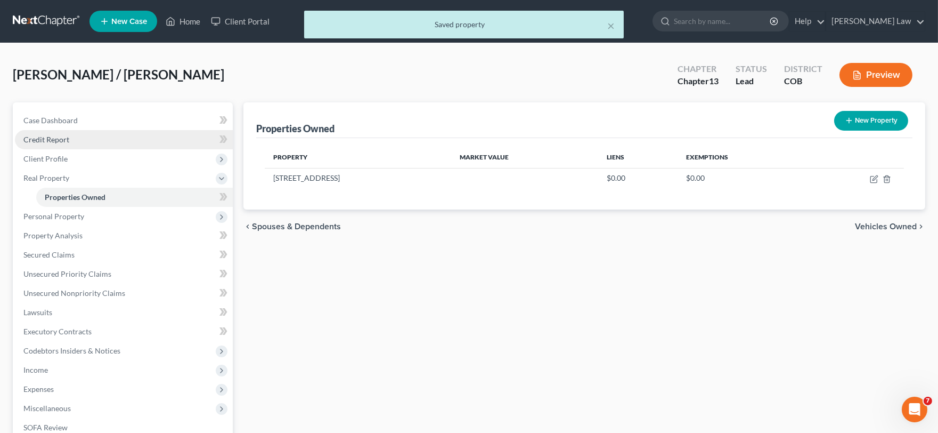
click at [75, 137] on link "Credit Report" at bounding box center [124, 139] width 218 height 19
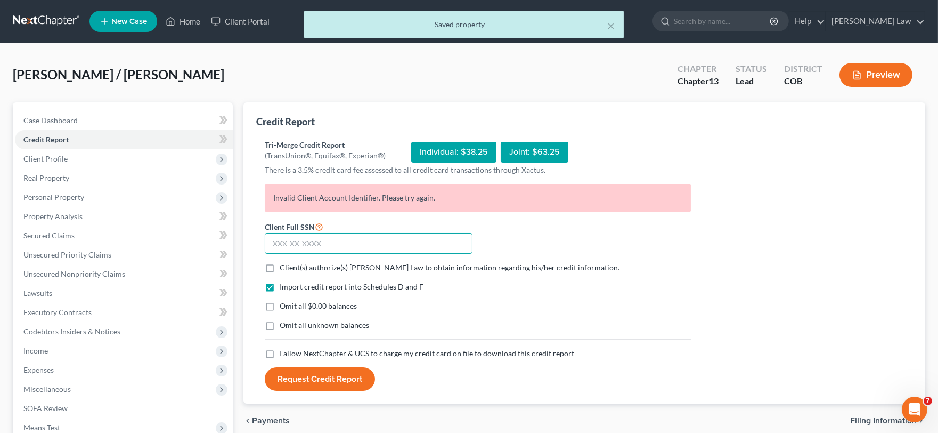
click at [331, 247] on input "text" at bounding box center [369, 243] width 208 height 21
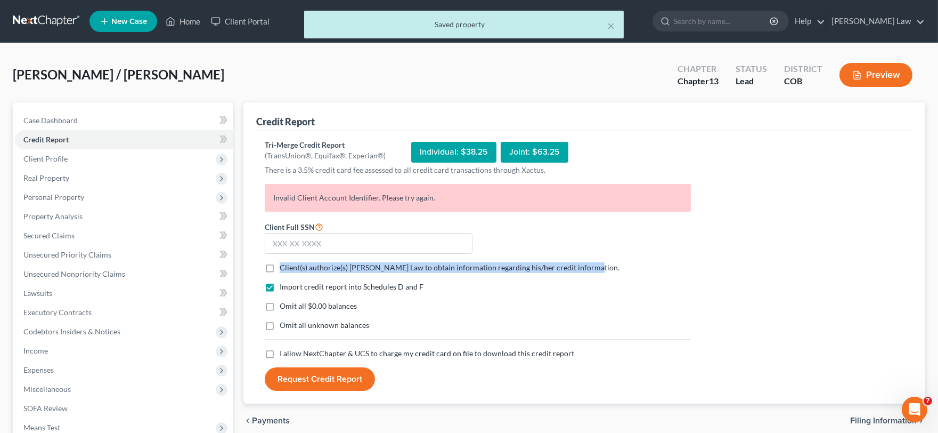
click at [280, 263] on label "Client(s) authorize(s) [PERSON_NAME] Law to obtain information regarding his/he…" at bounding box center [450, 267] width 340 height 11
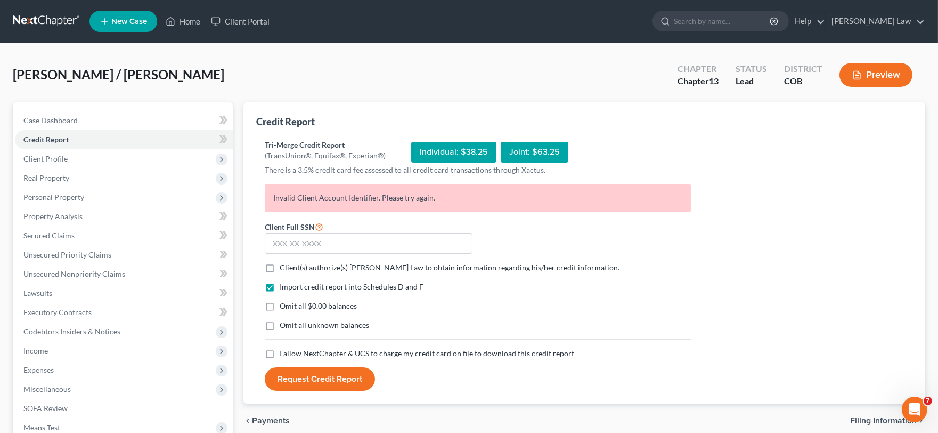
click at [280, 268] on label "Client(s) authorize(s) [PERSON_NAME] Law to obtain information regarding his/he…" at bounding box center [450, 267] width 340 height 11
click at [284, 268] on input "Client(s) authorize(s) [PERSON_NAME] Law to obtain information regarding his/he…" at bounding box center [287, 265] width 7 height 7
checkbox input "true"
click at [280, 354] on label "I allow NextChapter & UCS to charge my credit card on file to download this cre…" at bounding box center [427, 353] width 295 height 11
click at [284, 354] on input "I allow NextChapter & UCS to charge my credit card on file to download this cre…" at bounding box center [287, 351] width 7 height 7
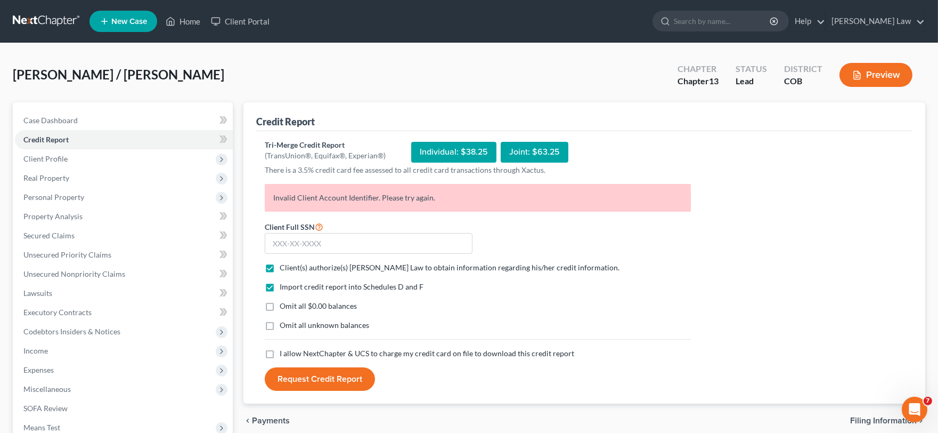
checkbox input "true"
click at [334, 241] on input "text" at bounding box center [369, 243] width 208 height 21
type input "485-90-3925"
click at [306, 375] on button "Request Credit Report" at bounding box center [320, 378] width 110 height 23
drag, startPoint x: 450, startPoint y: 193, endPoint x: 271, endPoint y: 208, distance: 179.6
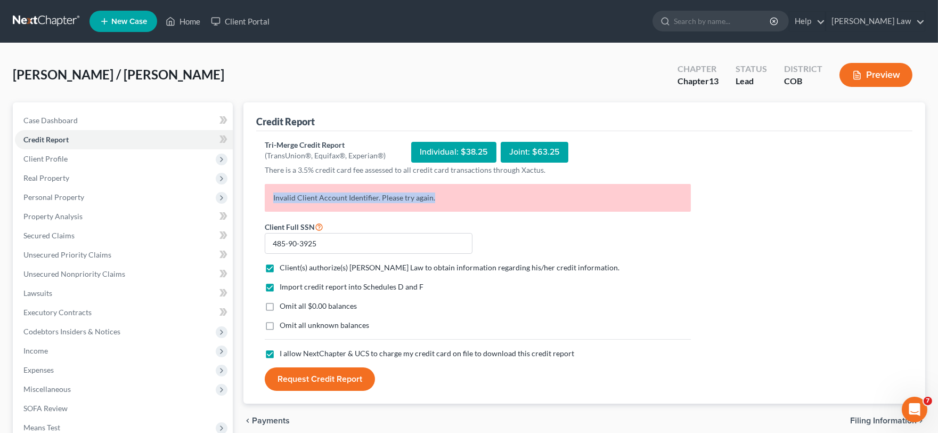
click at [271, 208] on p "Invalid Client Account Identifier. Please try again." at bounding box center [478, 198] width 426 height 28
copy p "Invalid Client Account Identifier. Please try again."
click at [908, 399] on div "Open Intercom Messenger" at bounding box center [912, 407] width 35 height 35
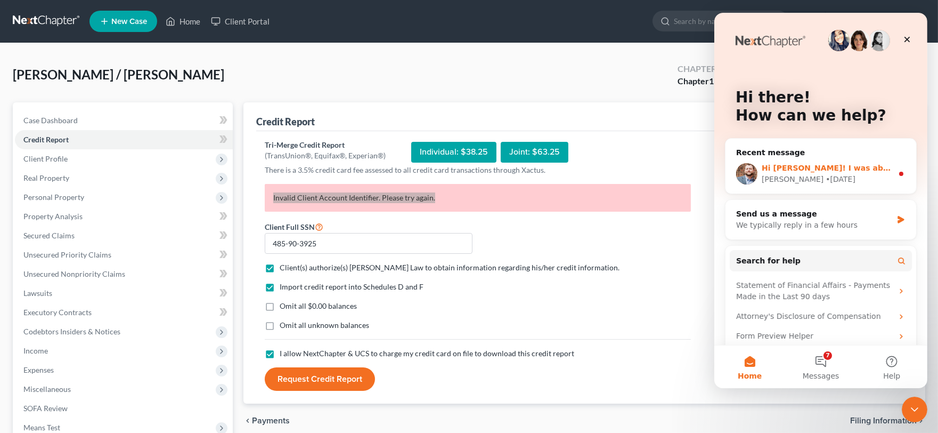
click at [865, 174] on div "[PERSON_NAME] • [DATE]" at bounding box center [826, 179] width 131 height 11
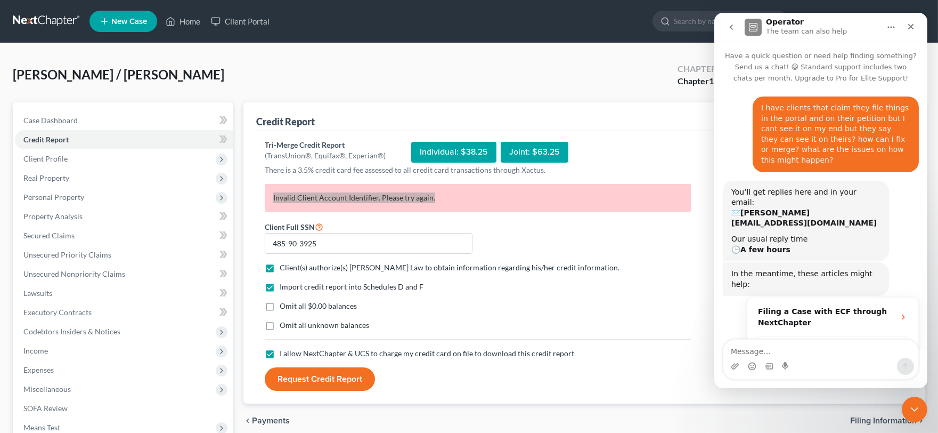
scroll to position [42, 0]
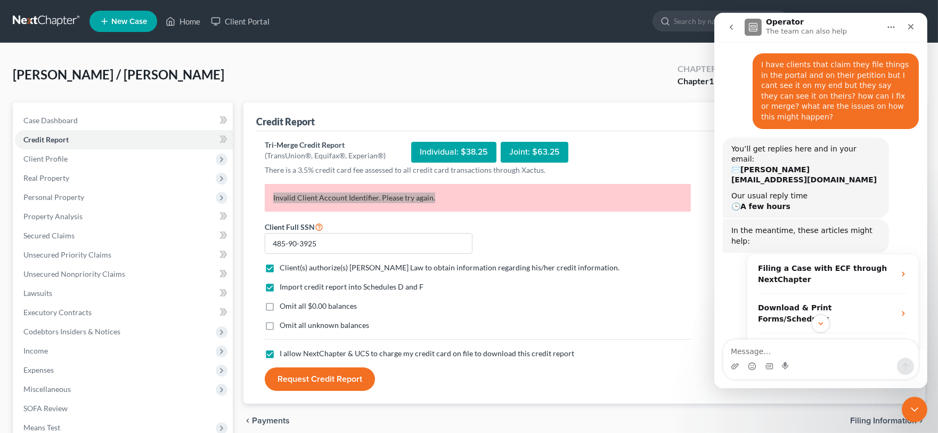
click at [730, 34] on button "go back" at bounding box center [731, 27] width 20 height 20
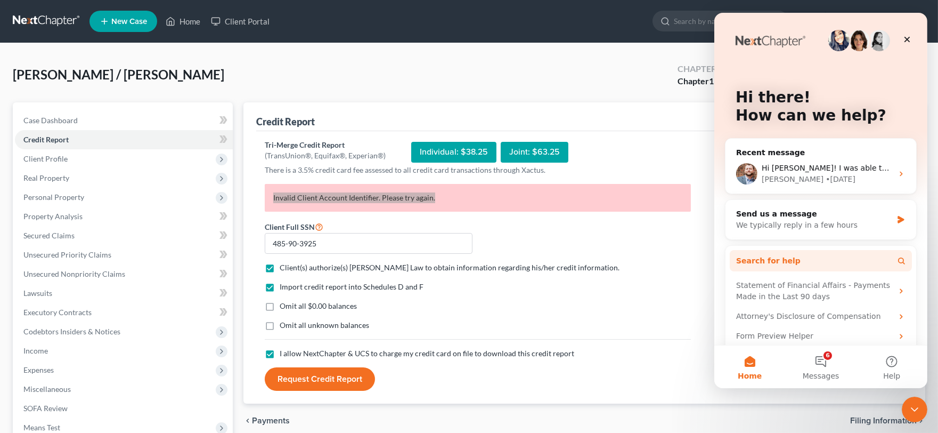
scroll to position [30, 0]
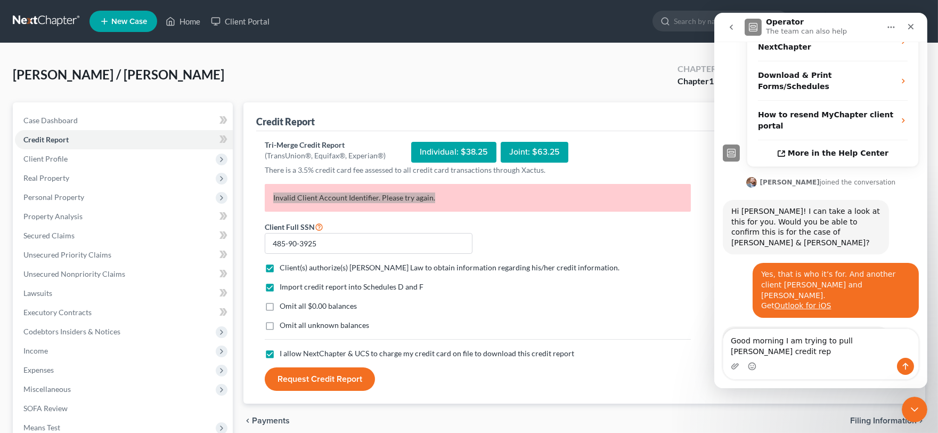
scroll to position [286, 0]
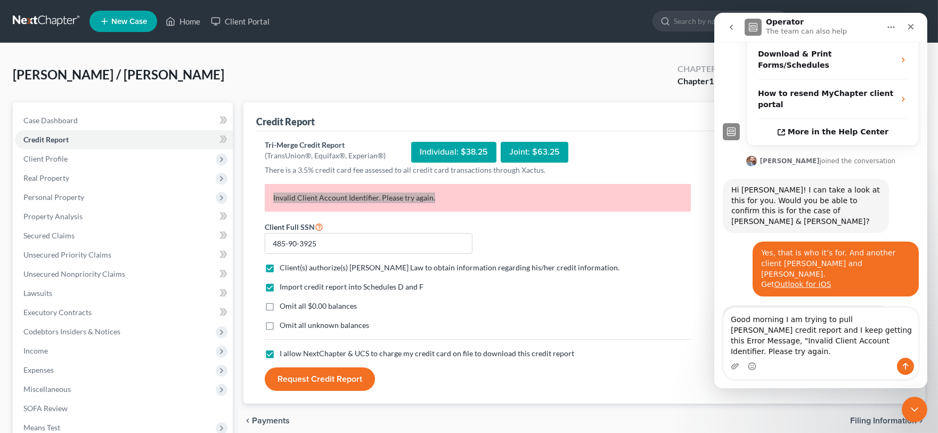
type textarea "Good morning I am trying to pull [PERSON_NAME] credit report and I keep getting…"
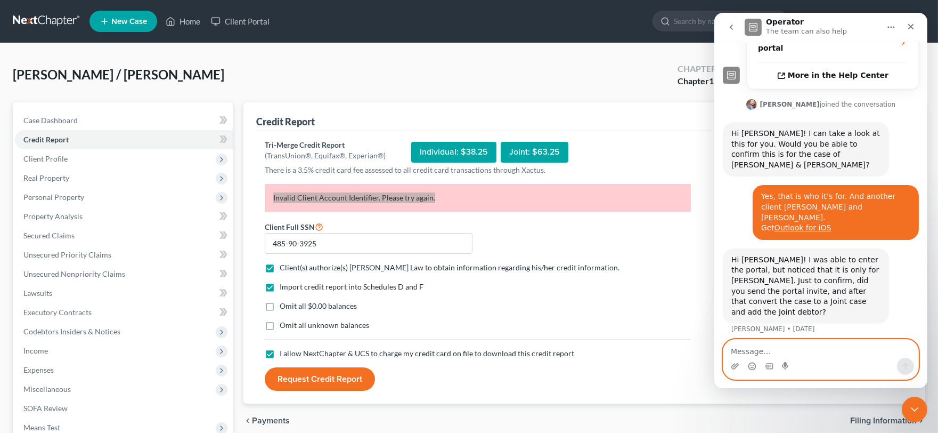
scroll to position [367, 0]
